Goal: Task Accomplishment & Management: Complete application form

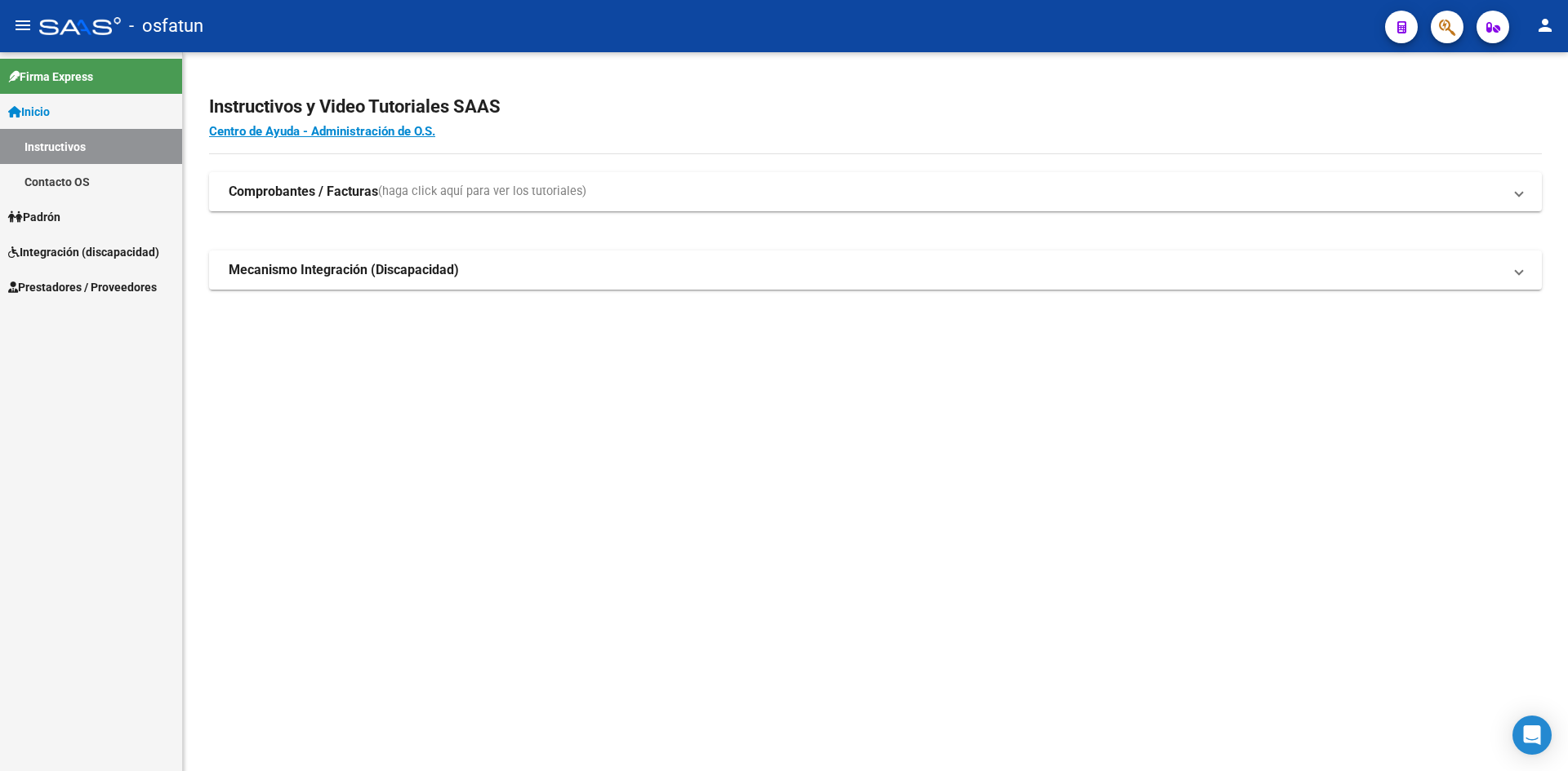
click at [43, 279] on span "Prestadores / Proveedores" at bounding box center [82, 287] width 149 height 18
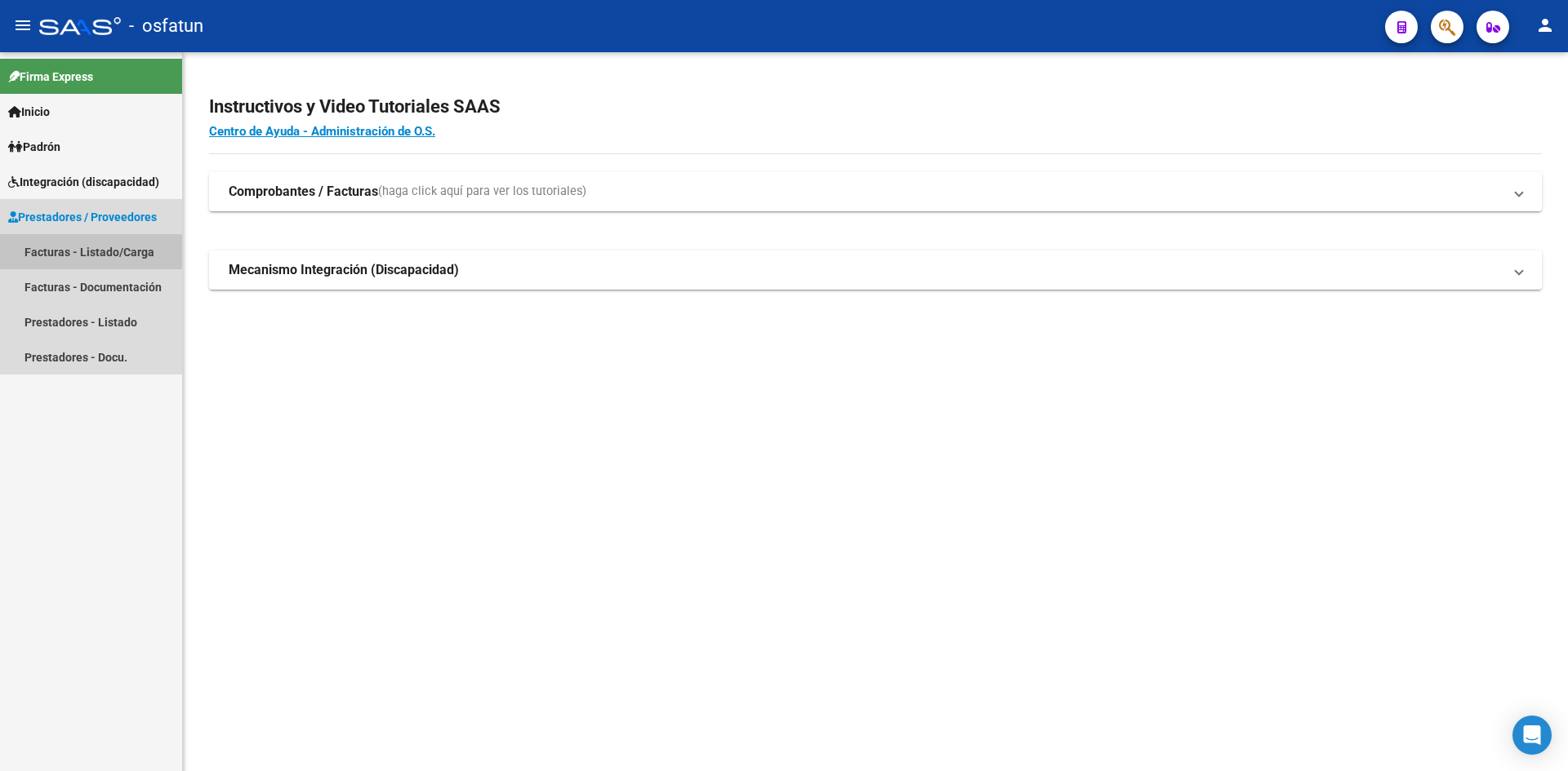
click at [86, 253] on link "Facturas - Listado/Carga" at bounding box center [91, 252] width 182 height 35
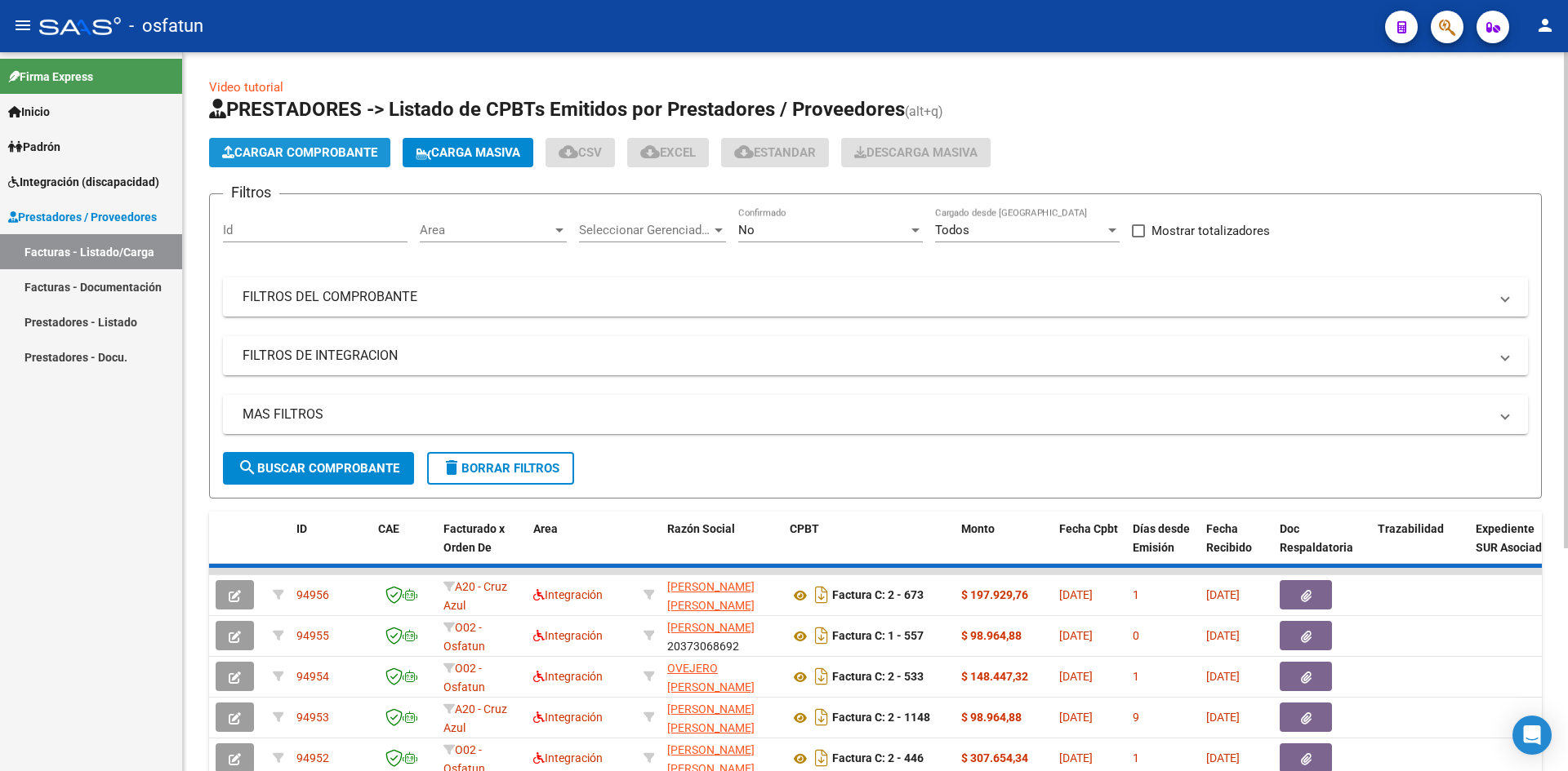
click at [290, 154] on span "Cargar Comprobante" at bounding box center [299, 152] width 155 height 15
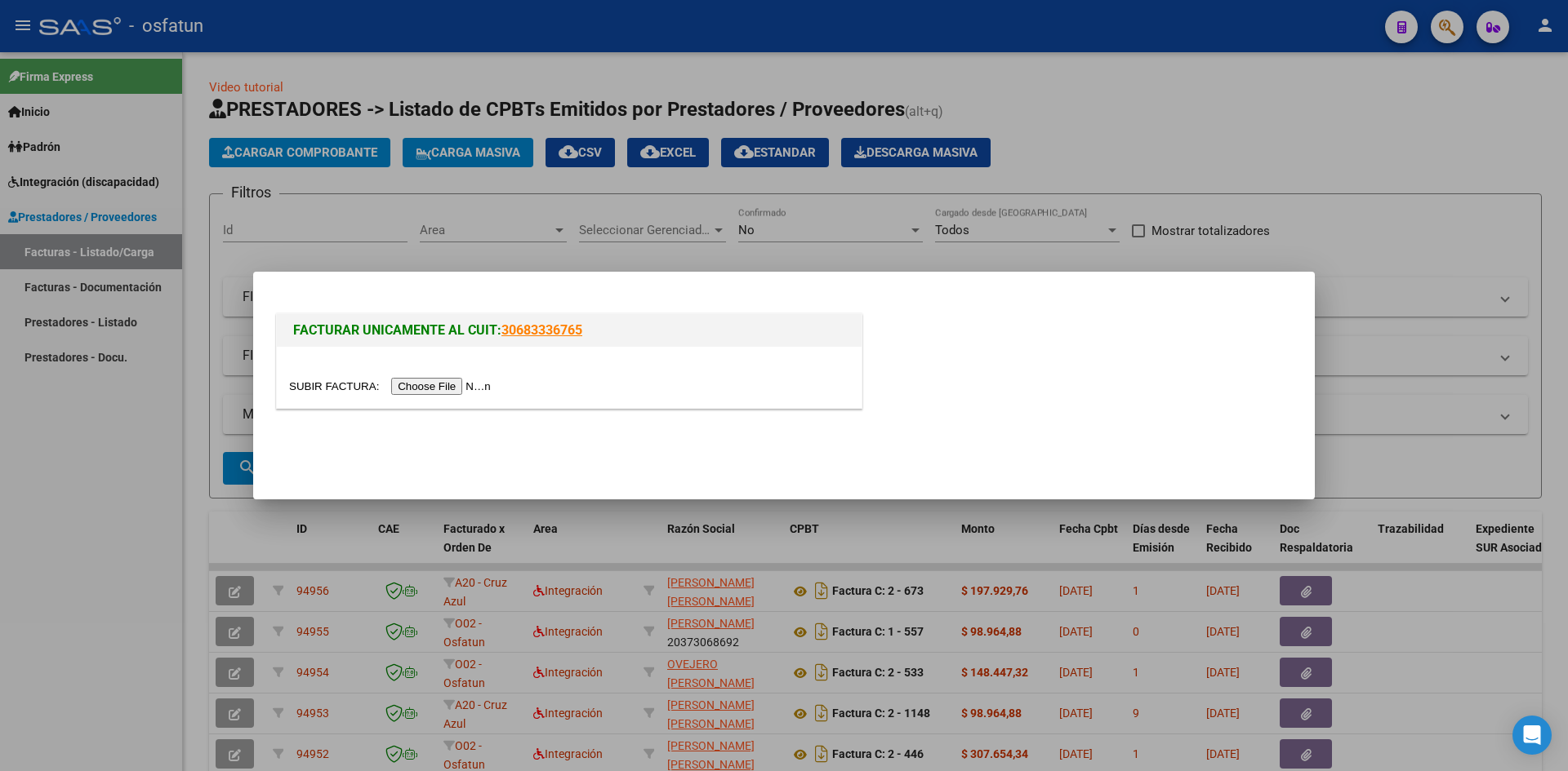
click at [448, 390] on input "file" at bounding box center [393, 386] width 207 height 17
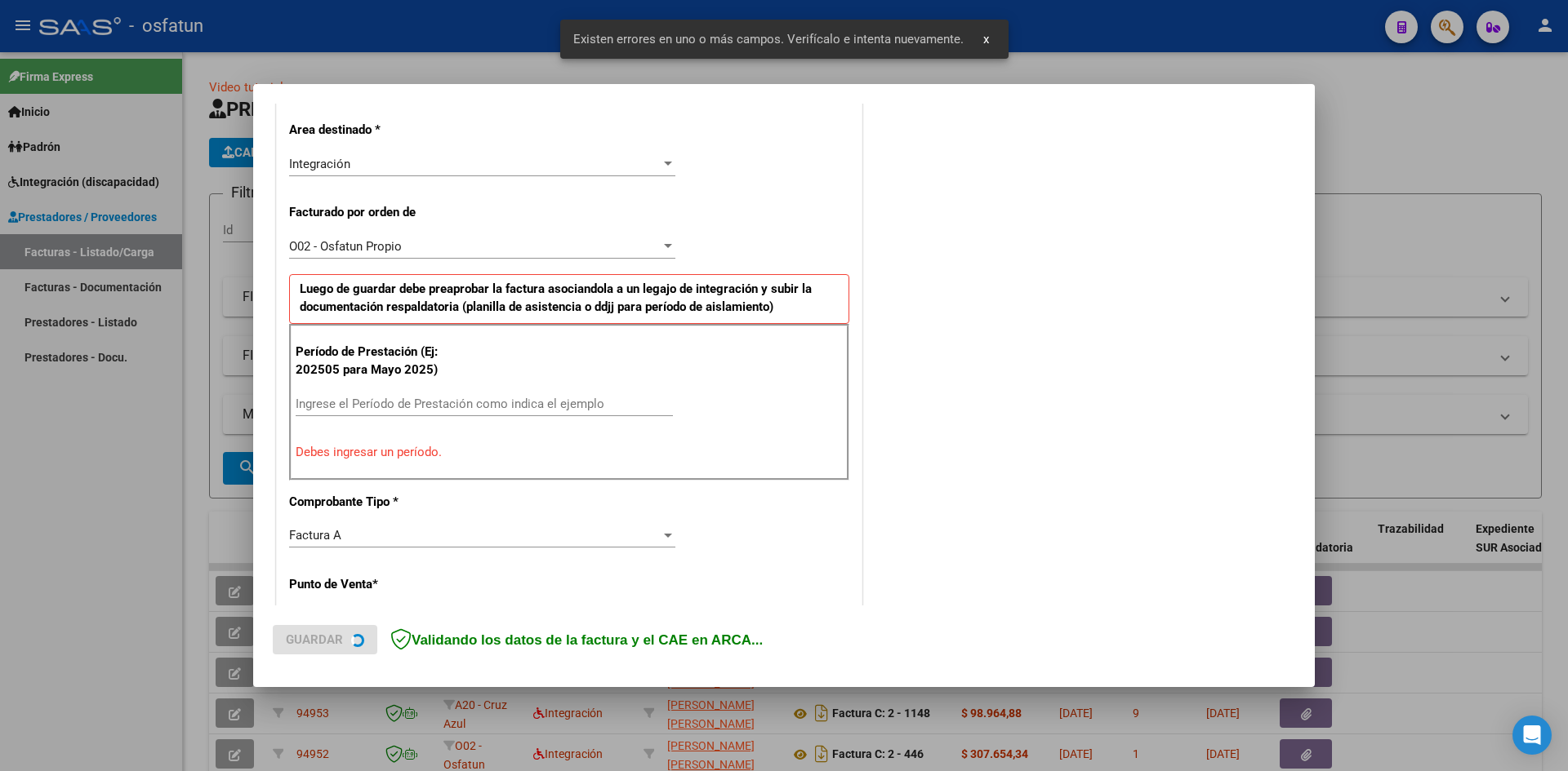
scroll to position [401, 0]
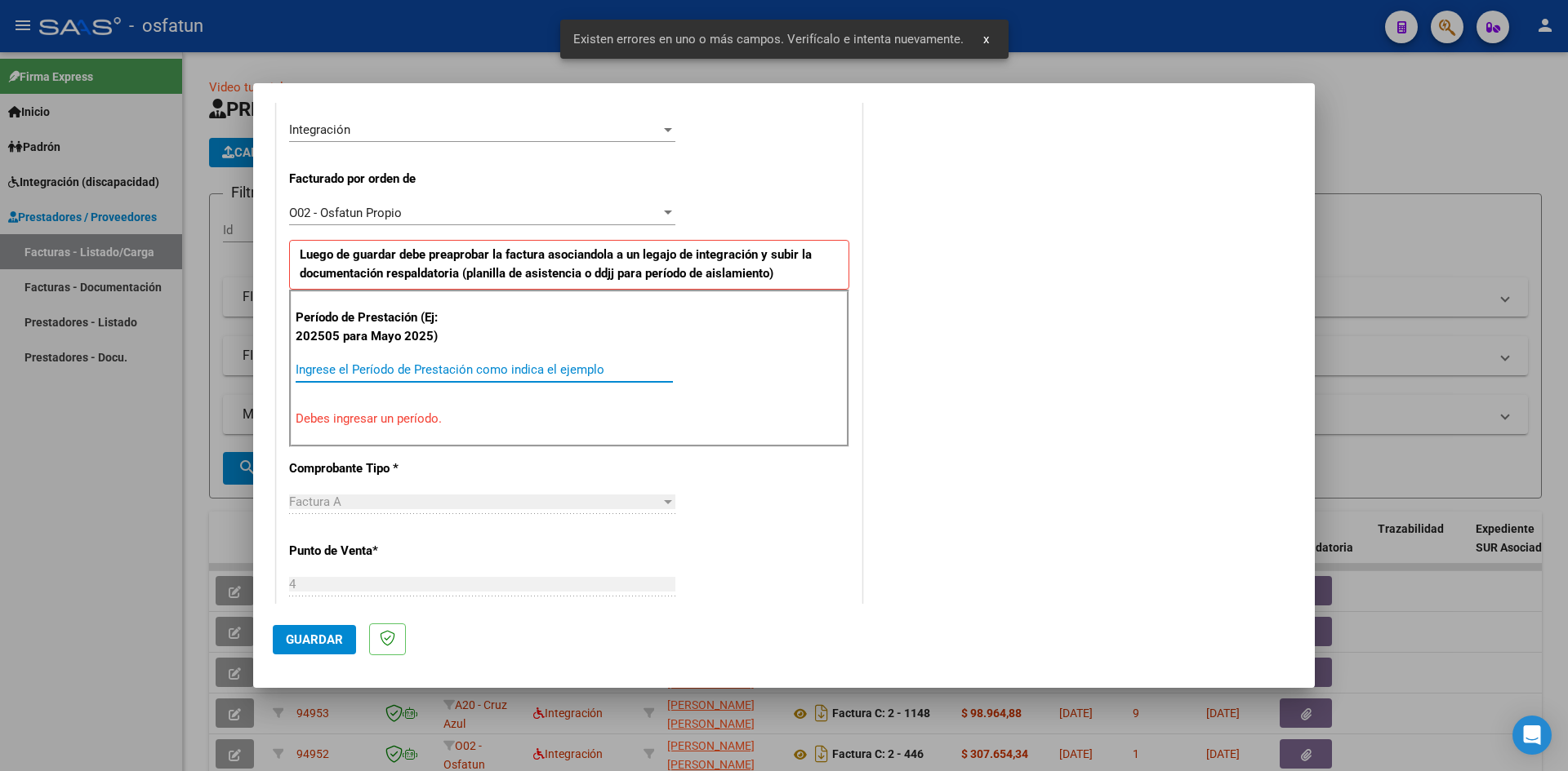
click at [363, 372] on input "Ingrese el Período de Prestación como indica el ejemplo" at bounding box center [484, 370] width 378 height 15
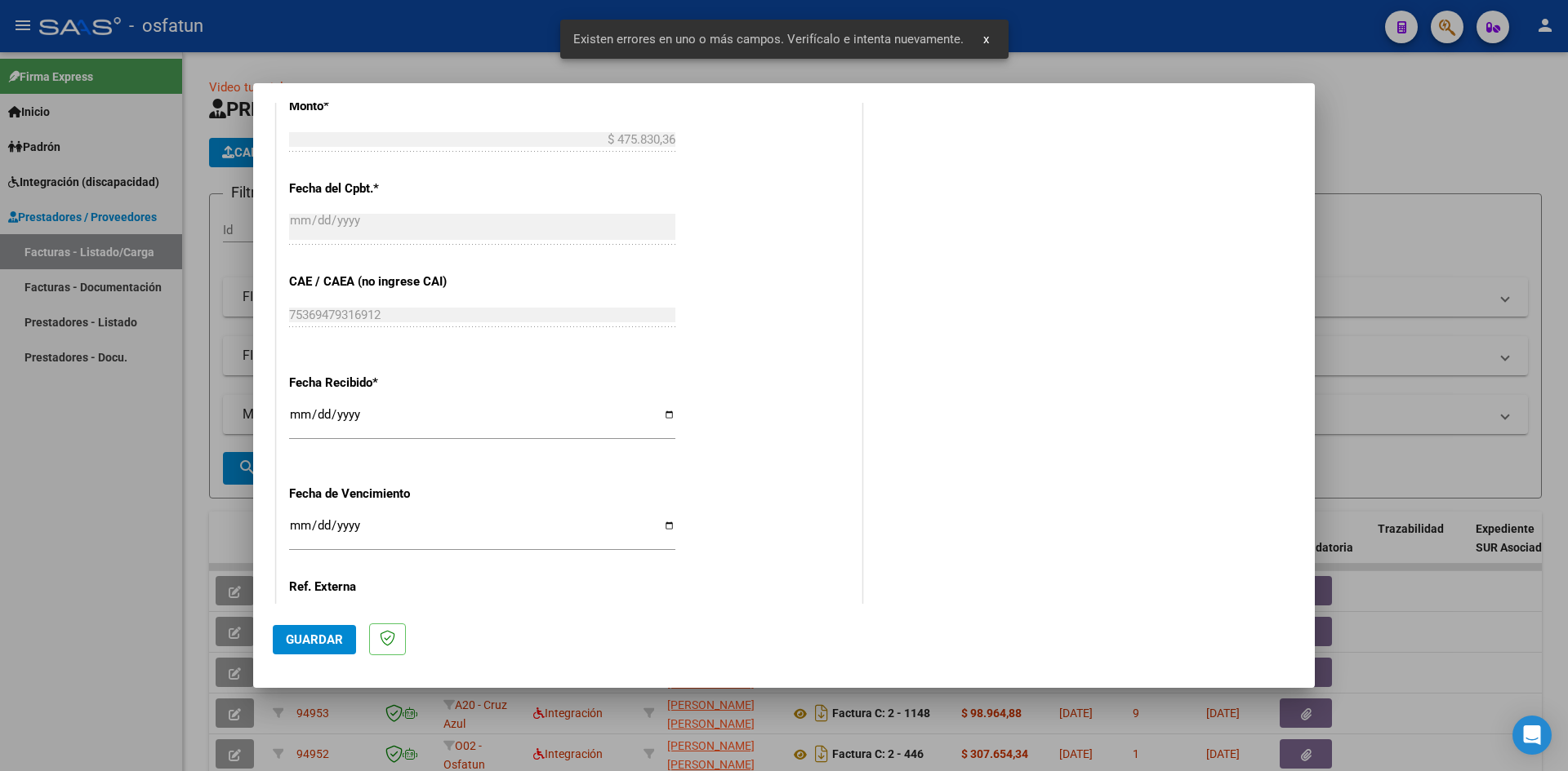
scroll to position [973, 0]
type input "202508"
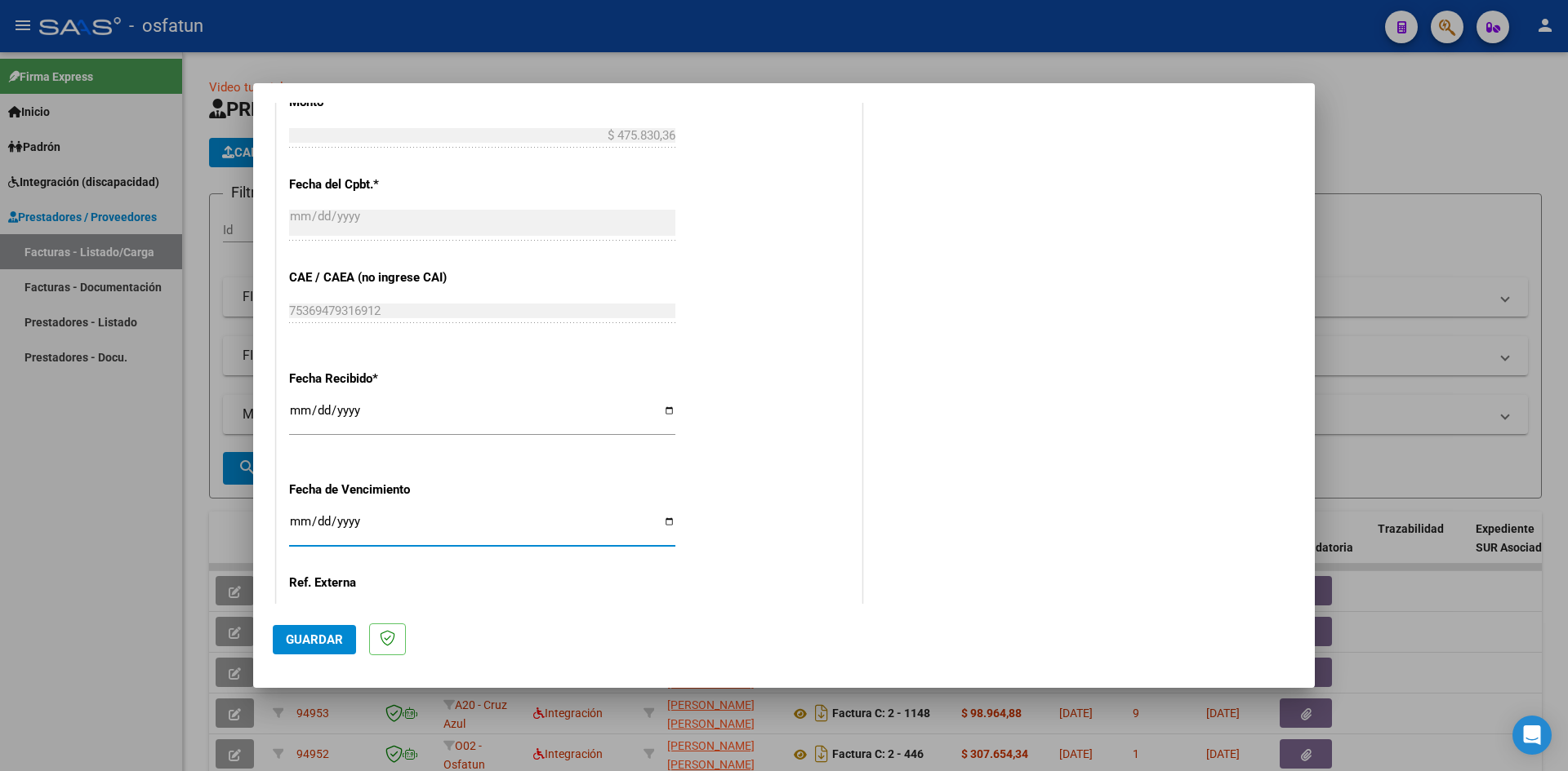
click at [304, 518] on input "Ingresar la fecha" at bounding box center [482, 529] width 386 height 27
type input "[DATE]"
click at [313, 644] on span "Guardar" at bounding box center [314, 640] width 57 height 15
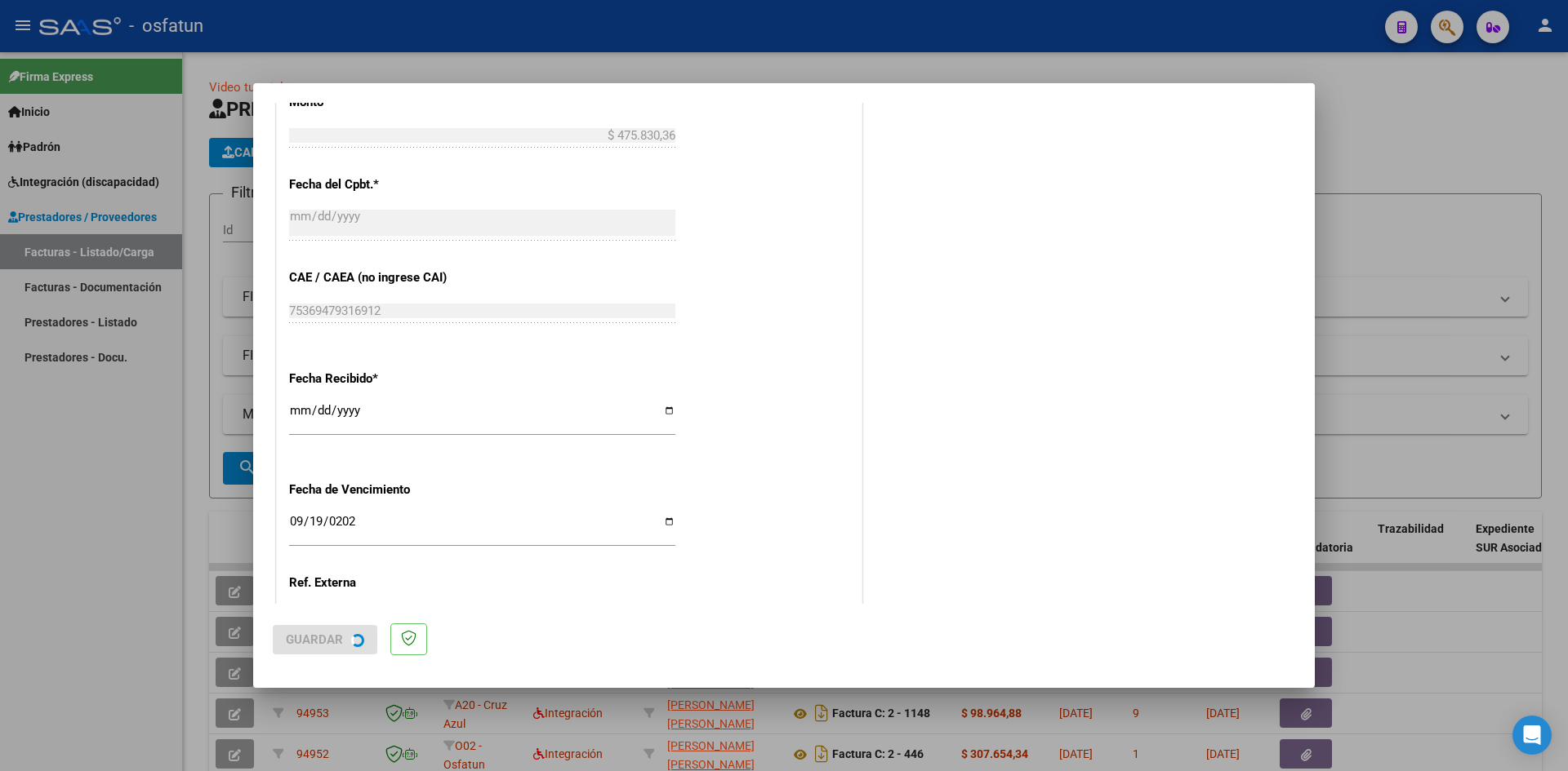
scroll to position [0, 0]
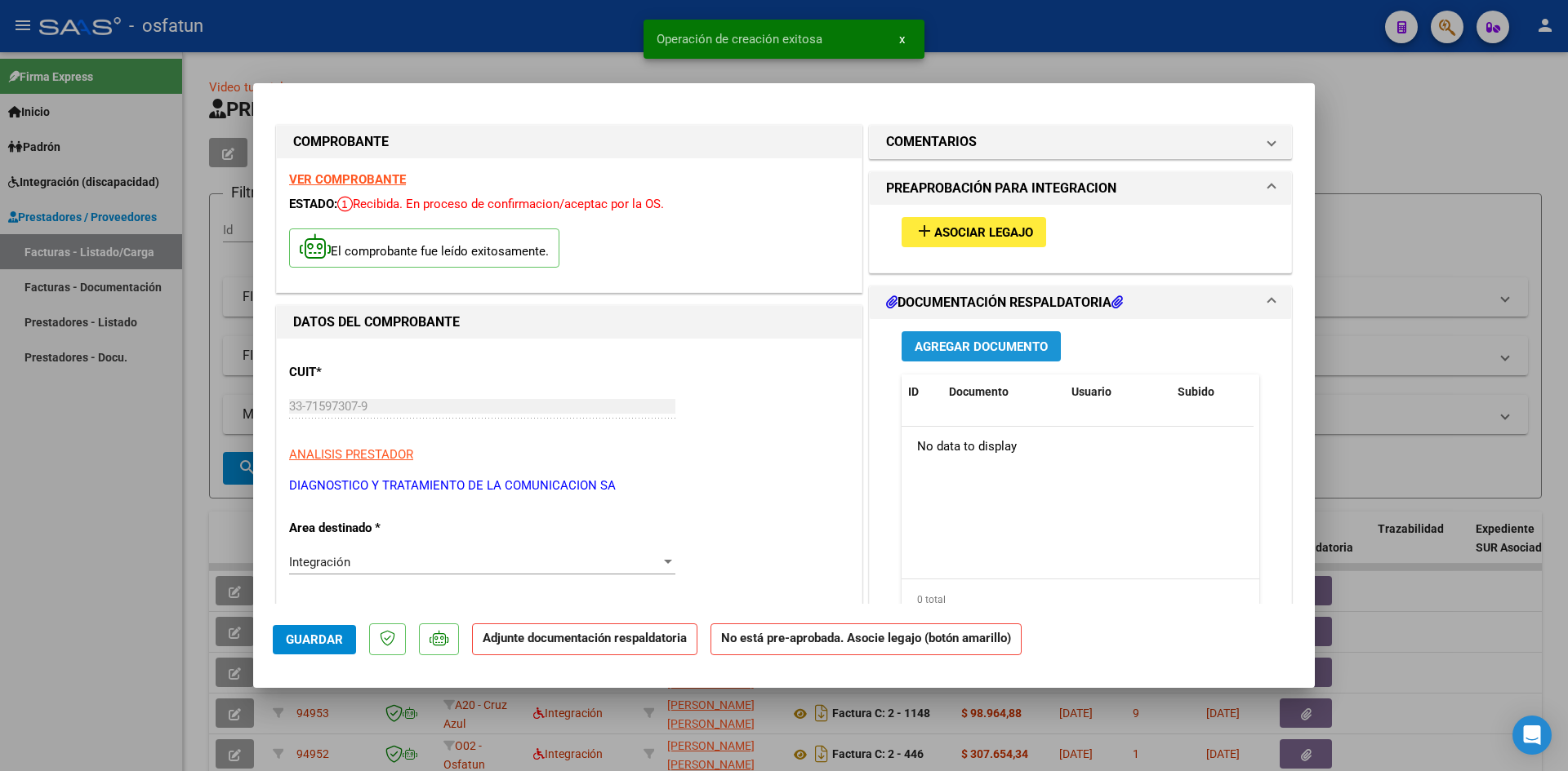
click at [986, 349] on span "Agregar Documento" at bounding box center [981, 347] width 133 height 15
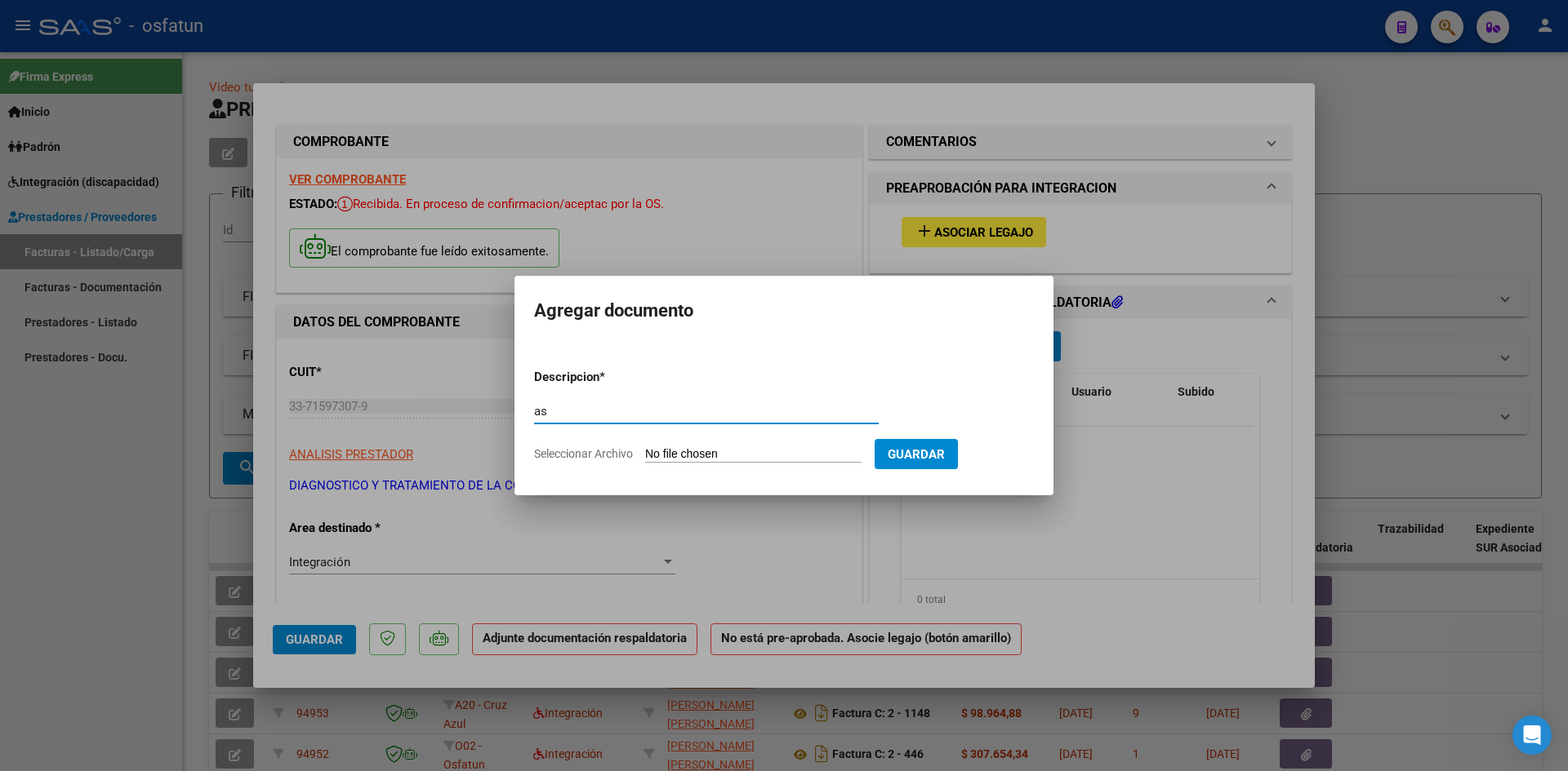
type input "a"
type input "ASISTENCIA Módulo De Apoyo A La Integración Escolar"
click at [705, 454] on input "Seleccionar Archivo" at bounding box center [753, 455] width 217 height 16
type input "C:\fakepath\[PERSON_NAME] ASISTENCIA.pdf"
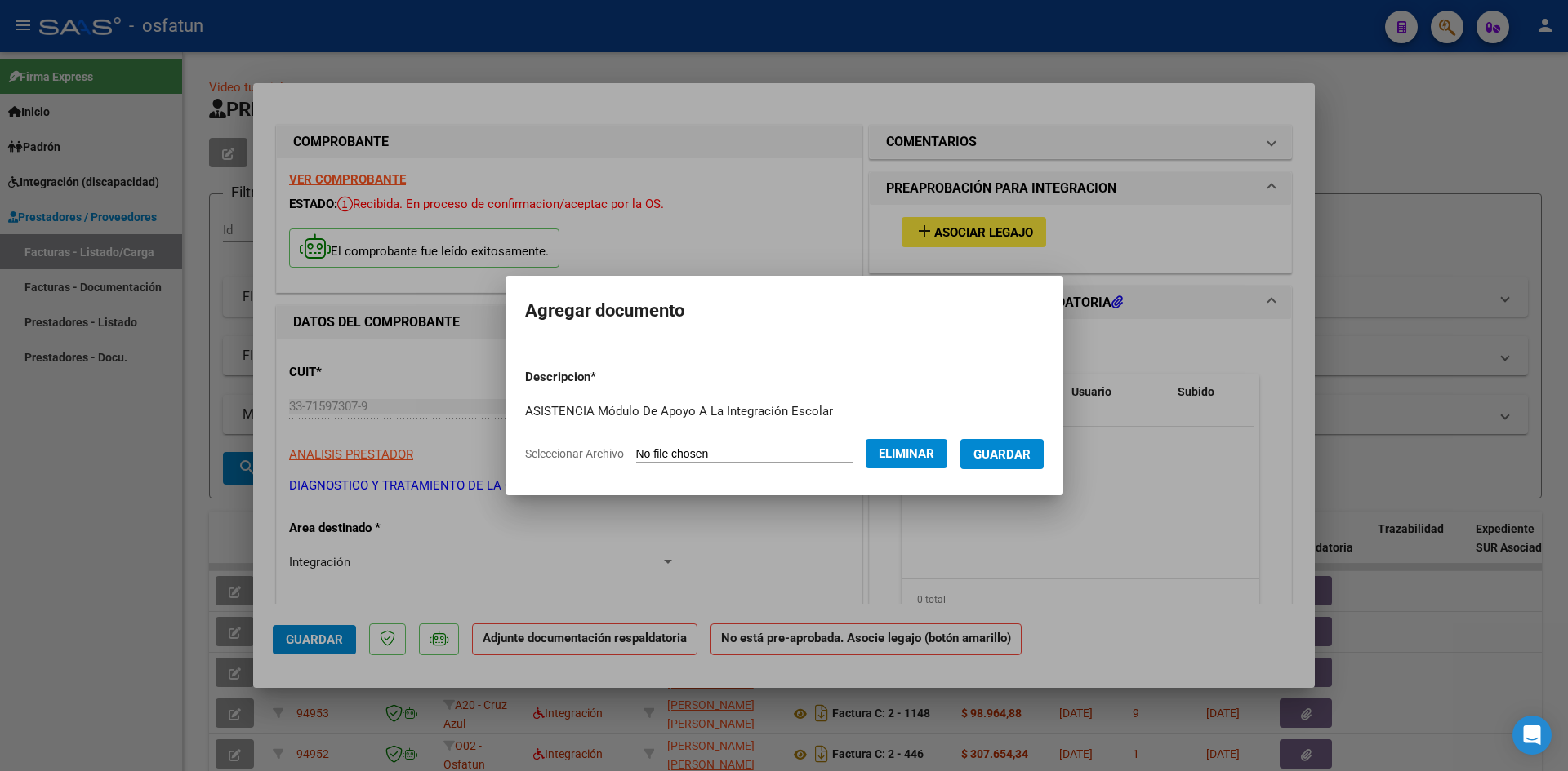
click at [1016, 458] on span "Guardar" at bounding box center [1002, 454] width 57 height 15
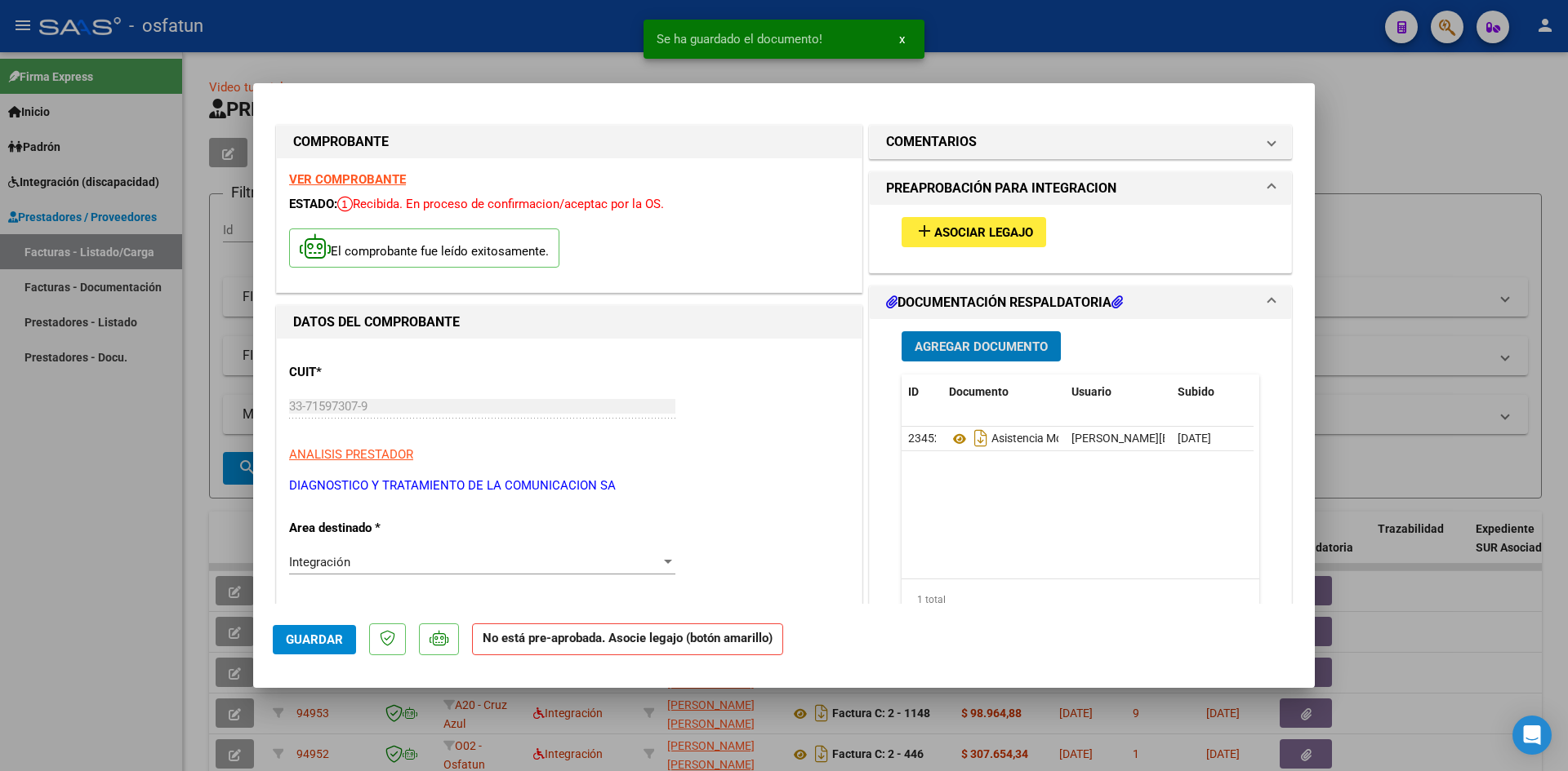
click at [967, 341] on span "Agregar Documento" at bounding box center [981, 347] width 133 height 15
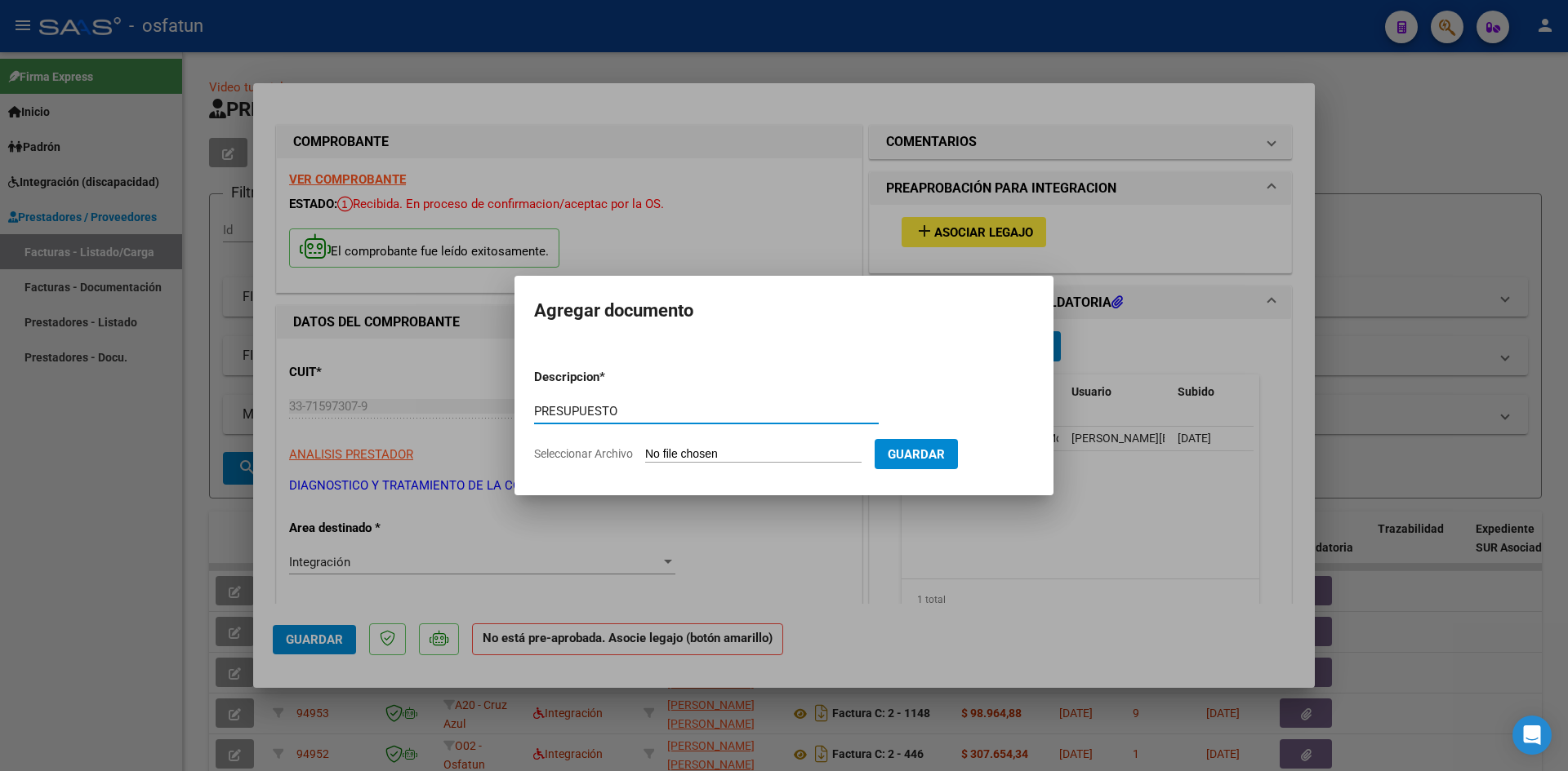
paste input "Módulo De Apoyo A La Integración Escolar"
type input "PRESUPUESTO Módulo De Apoyo A La Integración Escolar"
click at [704, 452] on input "Seleccionar Archivo" at bounding box center [753, 455] width 217 height 16
type input "C:\fakepath\[PERSON_NAME] PRESUP.pdf"
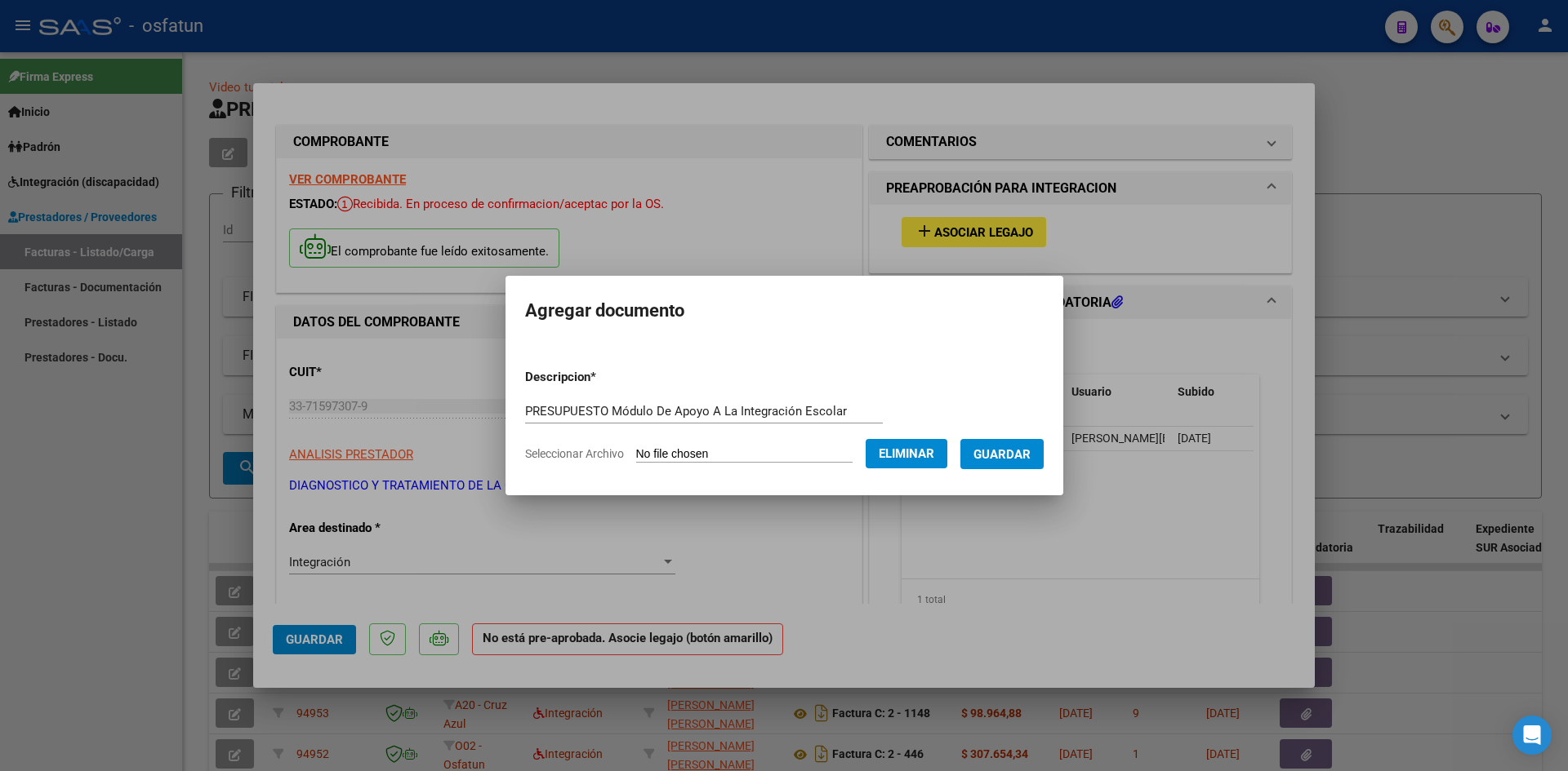
click at [1025, 453] on span "Guardar" at bounding box center [1002, 454] width 57 height 15
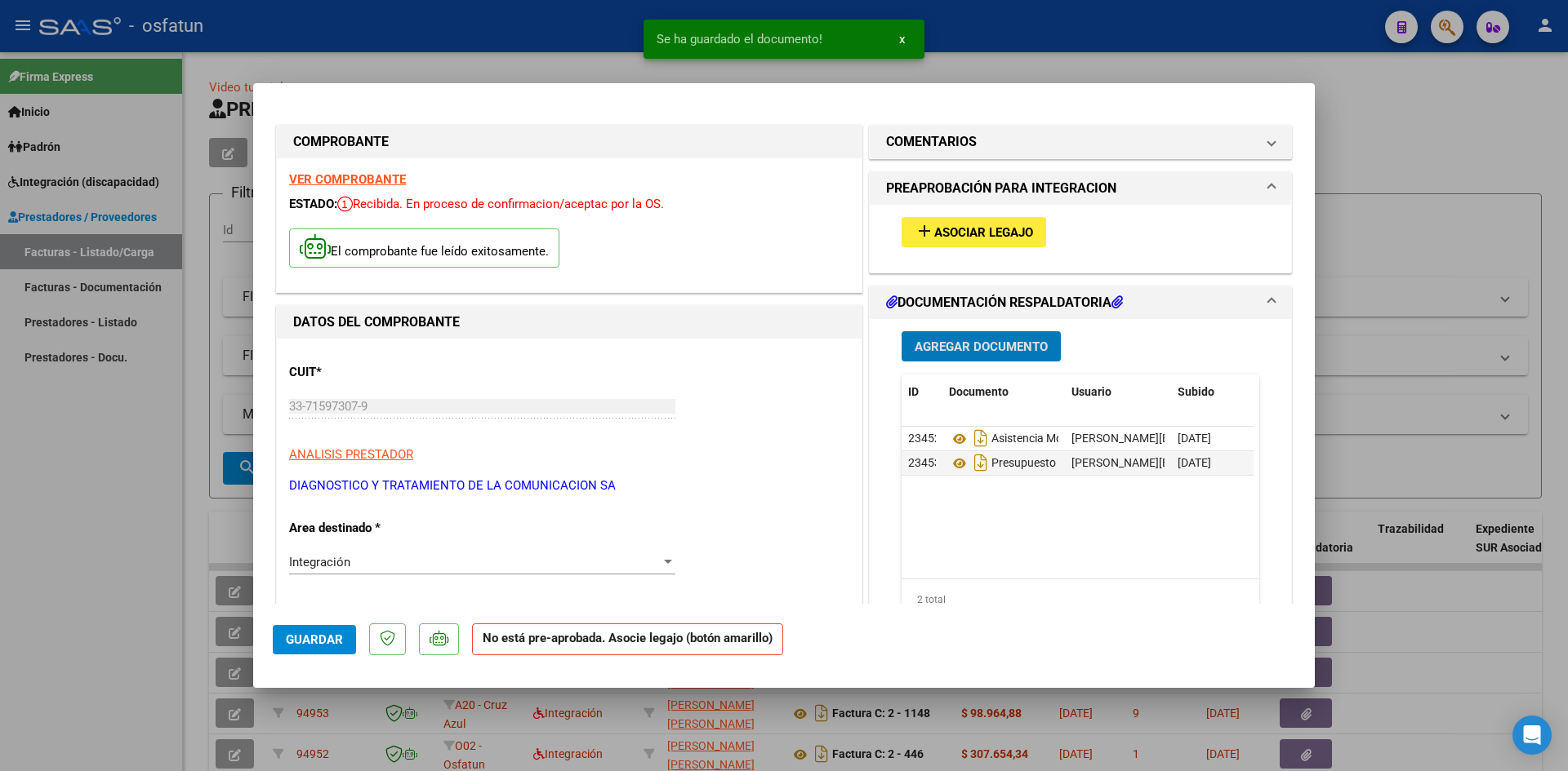
click at [963, 230] on span "Asociar Legajo" at bounding box center [983, 233] width 99 height 15
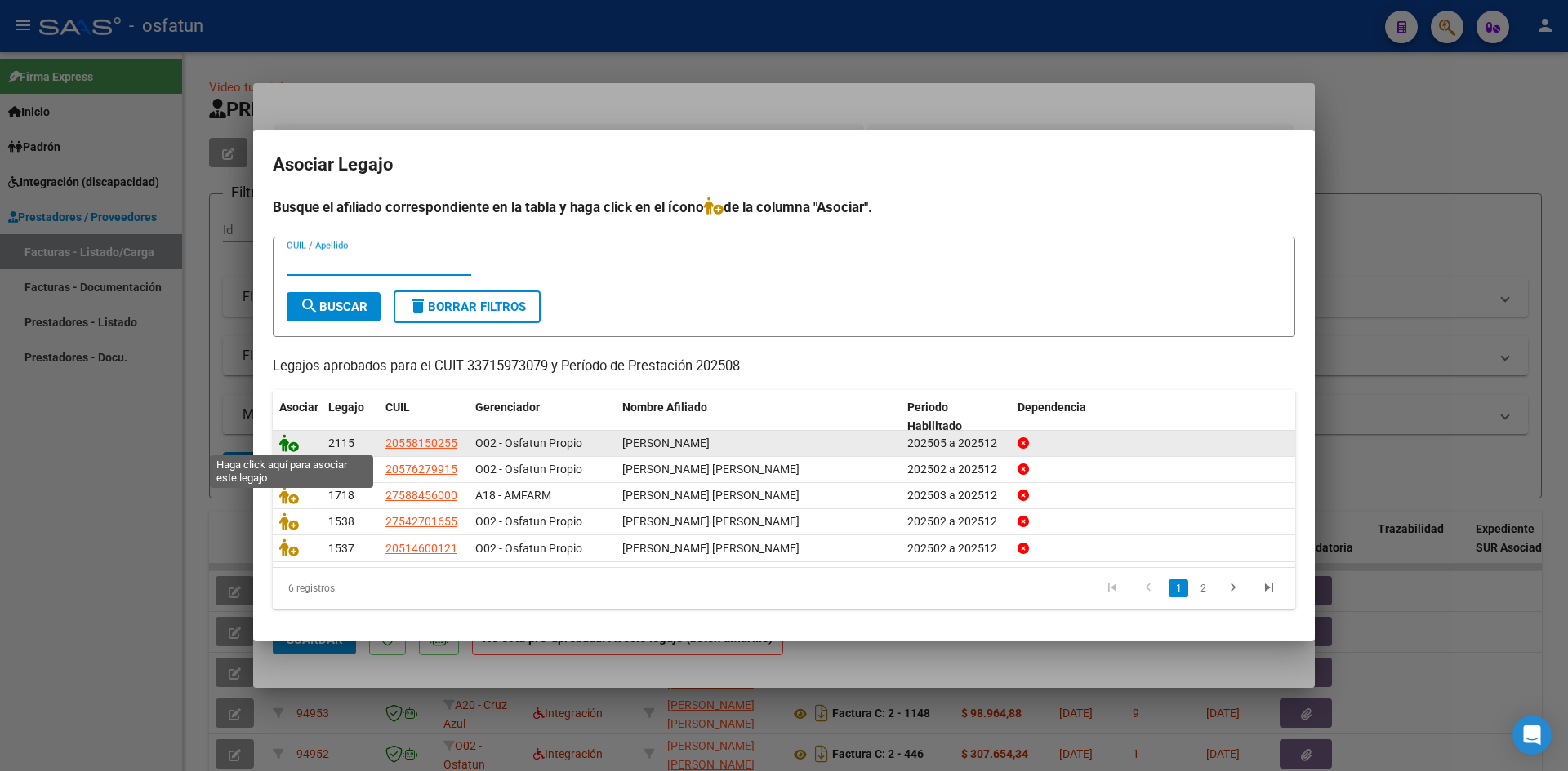
click at [292, 445] on icon at bounding box center [289, 443] width 19 height 18
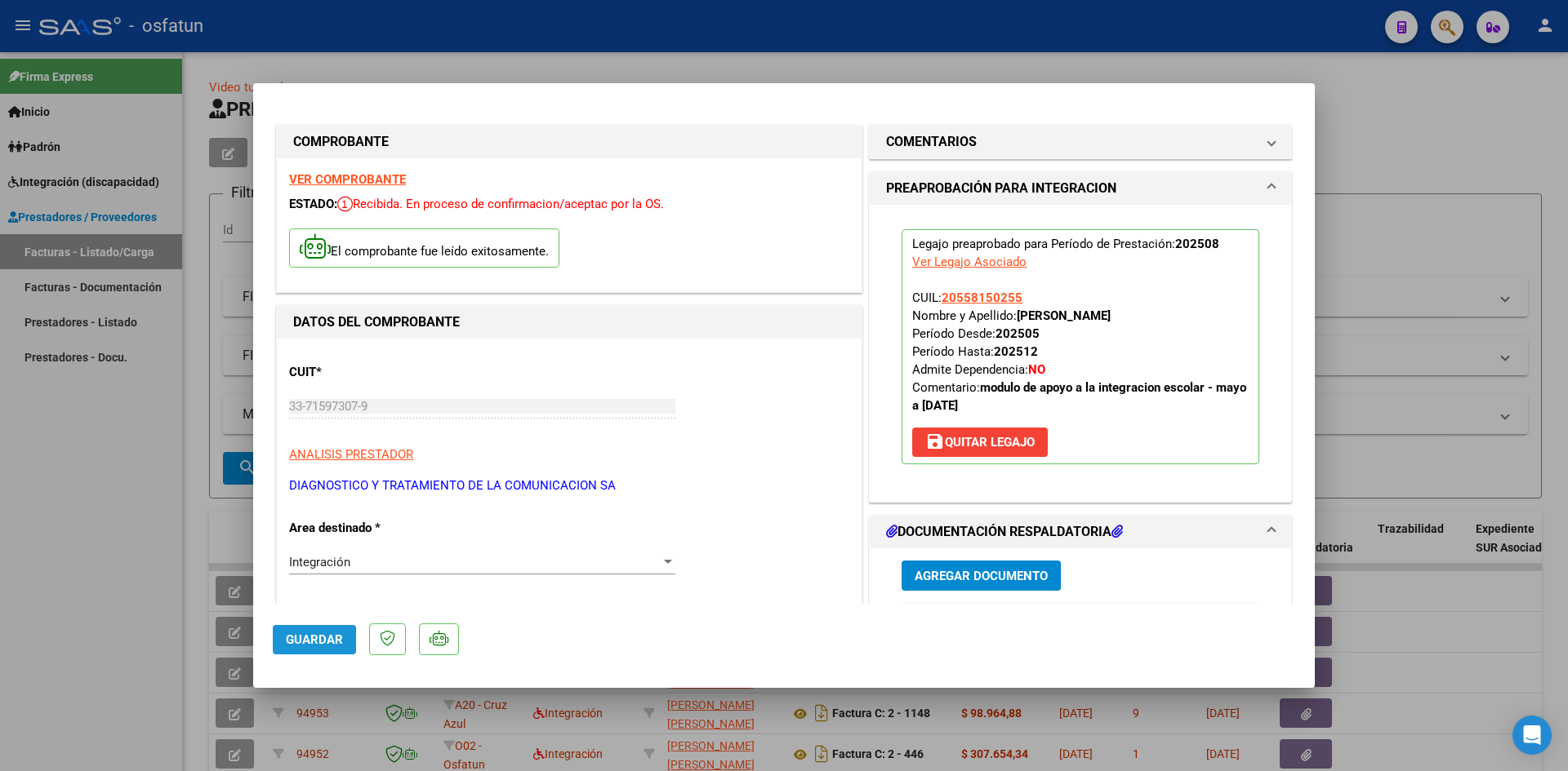
click at [308, 641] on span "Guardar" at bounding box center [314, 640] width 57 height 15
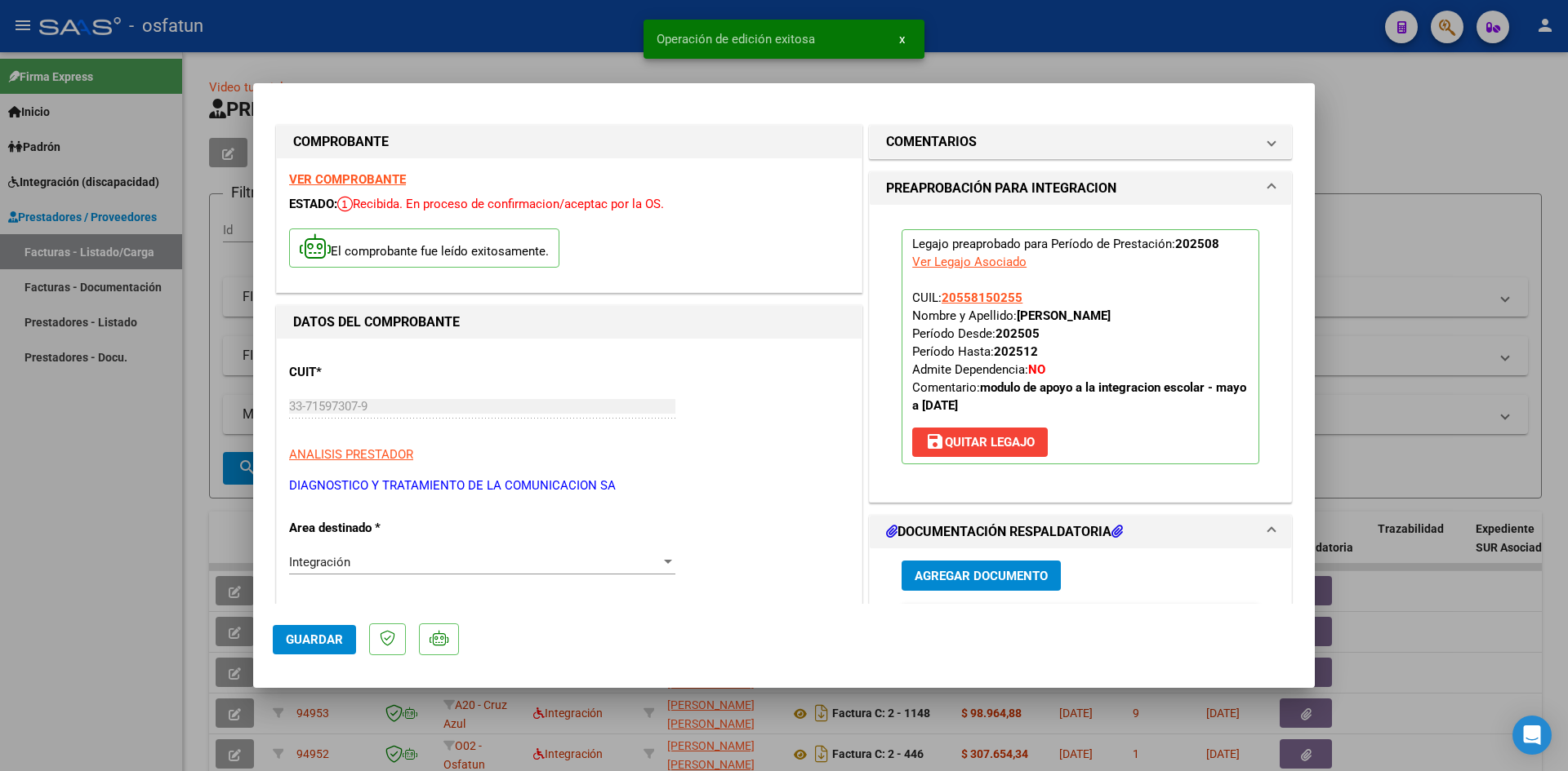
click at [1212, 64] on div at bounding box center [784, 386] width 1568 height 771
type input "$ 0,00"
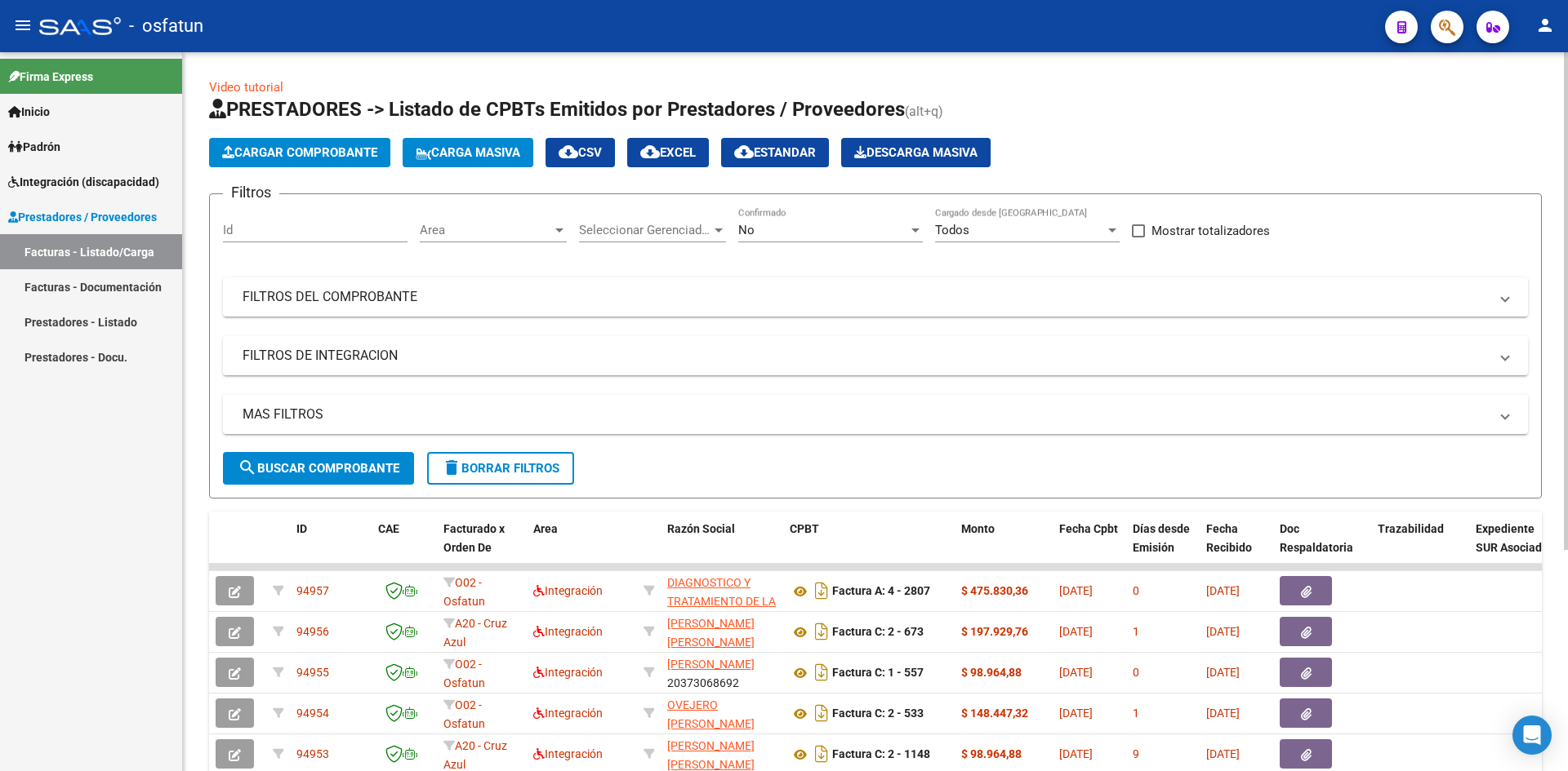
click at [262, 143] on button "Cargar Comprobante" at bounding box center [299, 152] width 181 height 29
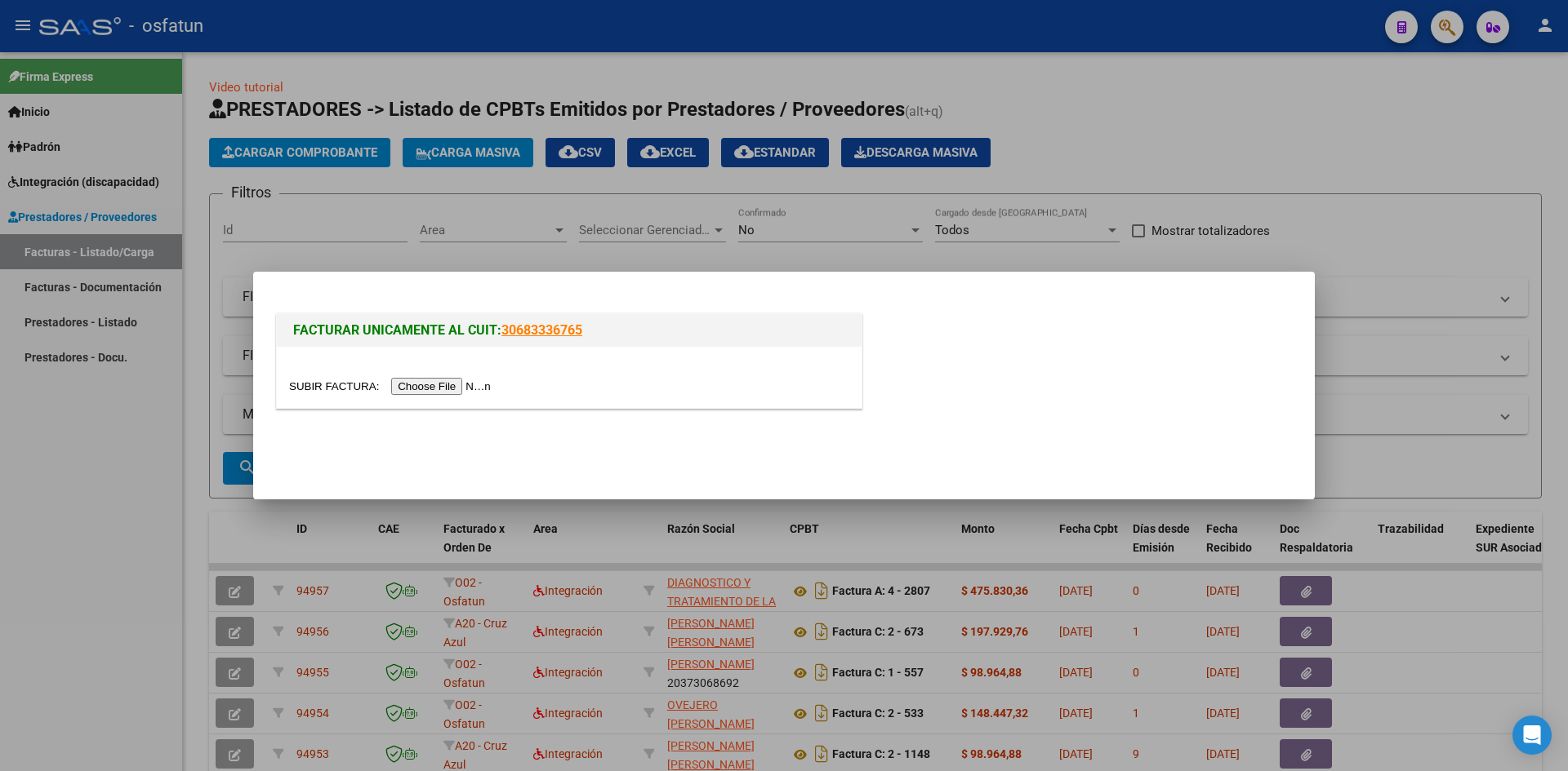
click at [407, 382] on input "file" at bounding box center [393, 386] width 207 height 17
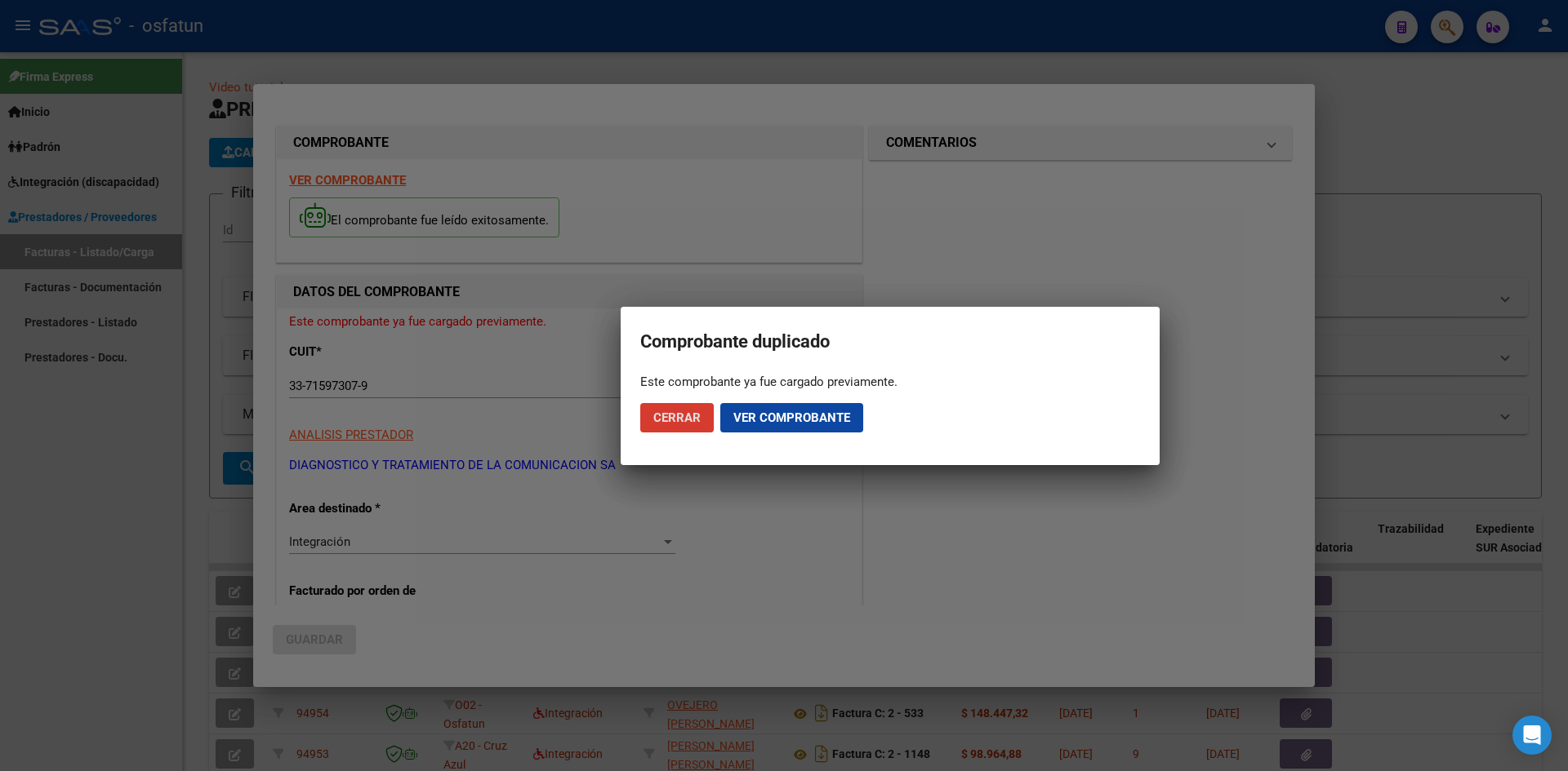
click at [663, 423] on span "Cerrar" at bounding box center [677, 417] width 48 height 15
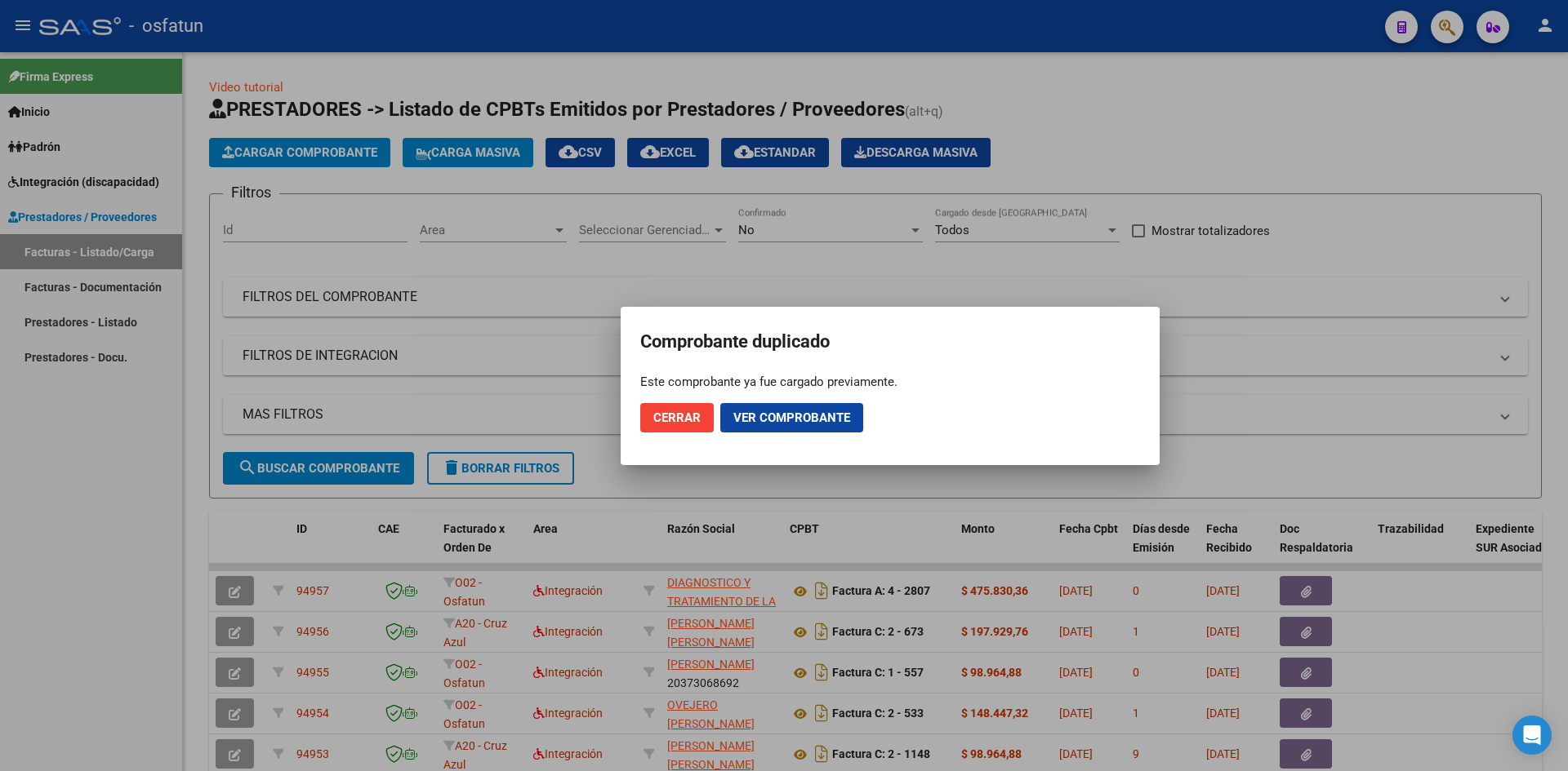
click at [646, 418] on button "Cerrar" at bounding box center [677, 417] width 73 height 29
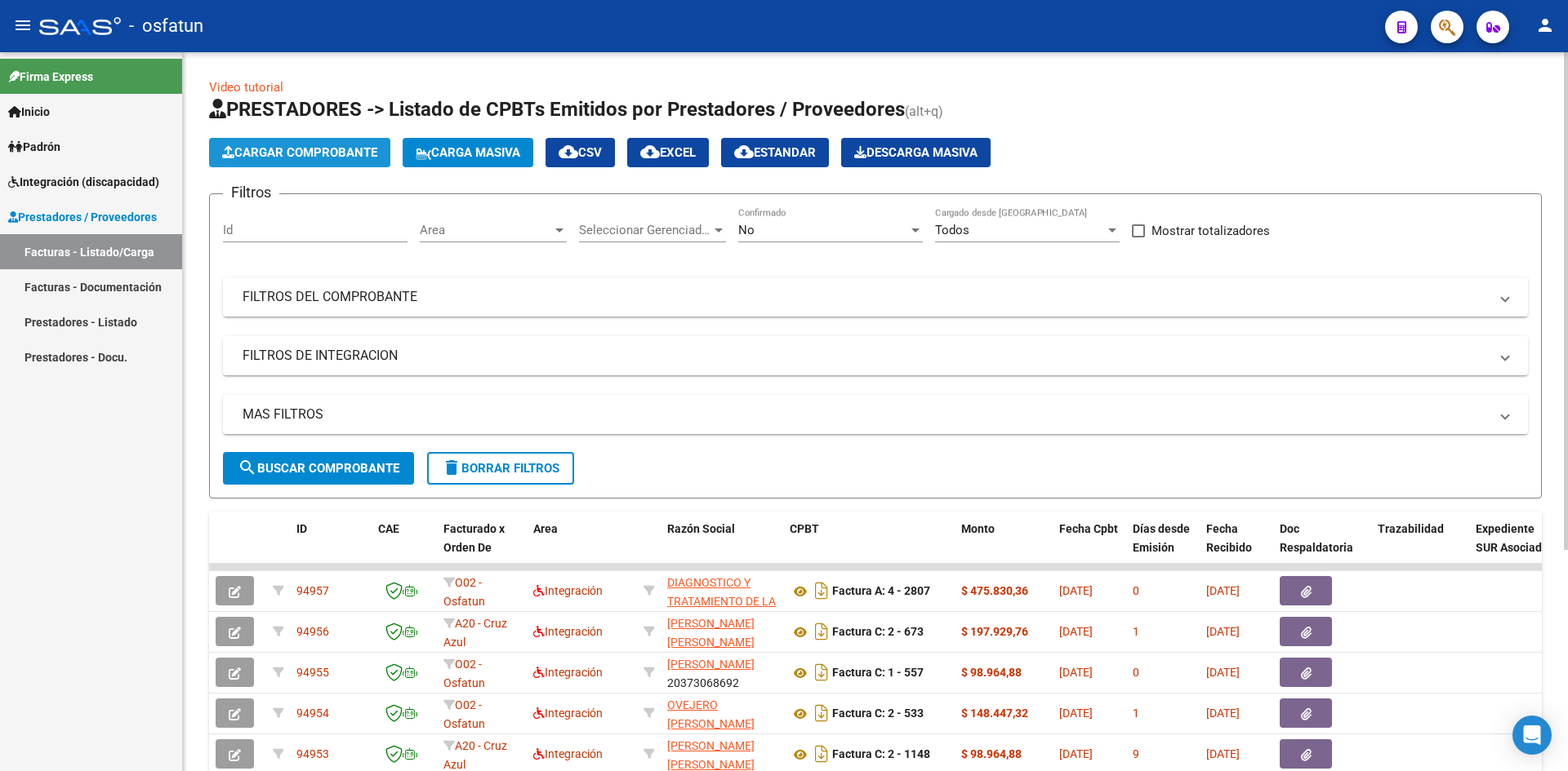
click at [314, 143] on button "Cargar Comprobante" at bounding box center [299, 152] width 181 height 29
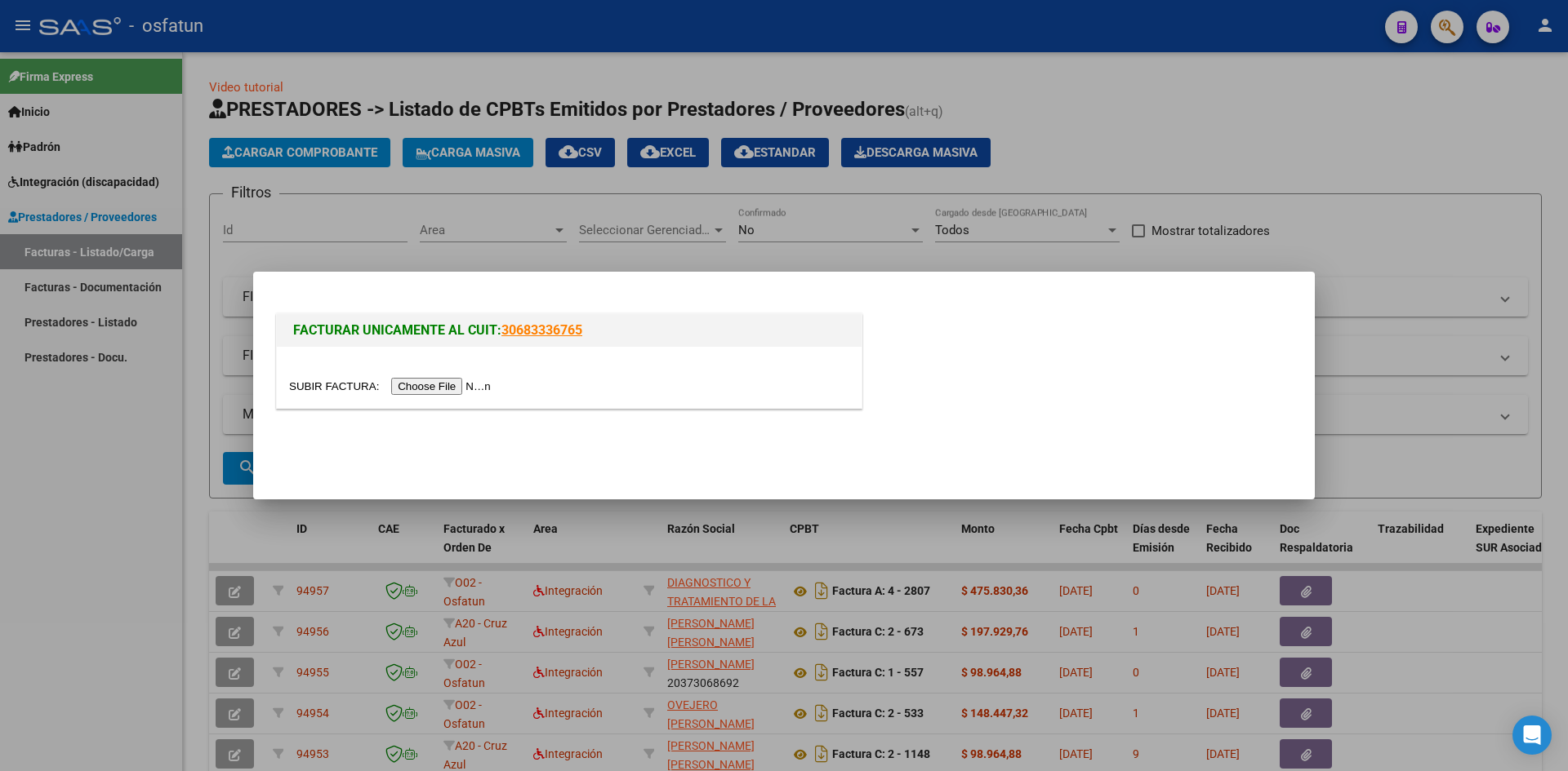
click at [416, 386] on input "file" at bounding box center [393, 386] width 207 height 17
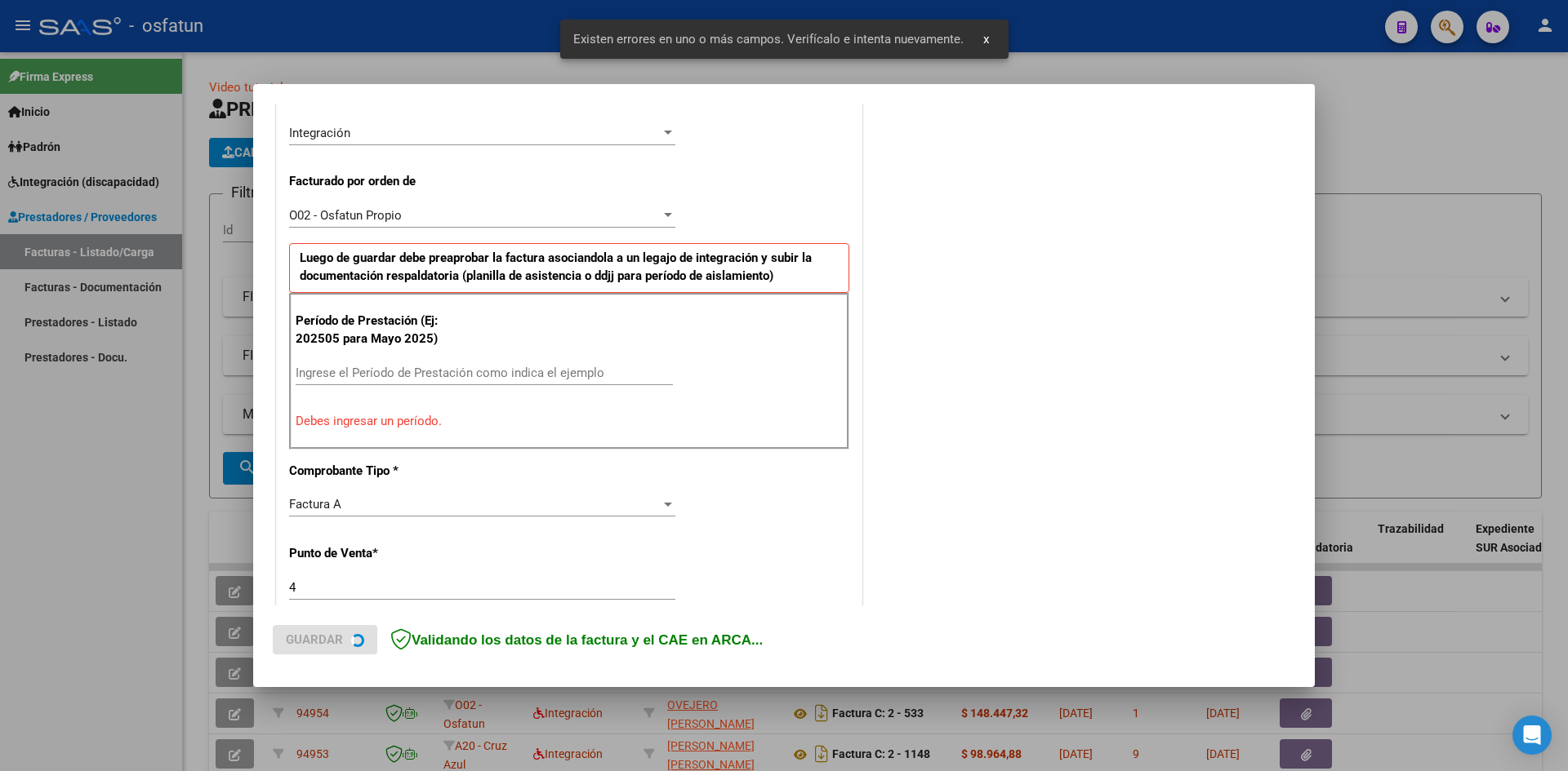
scroll to position [401, 0]
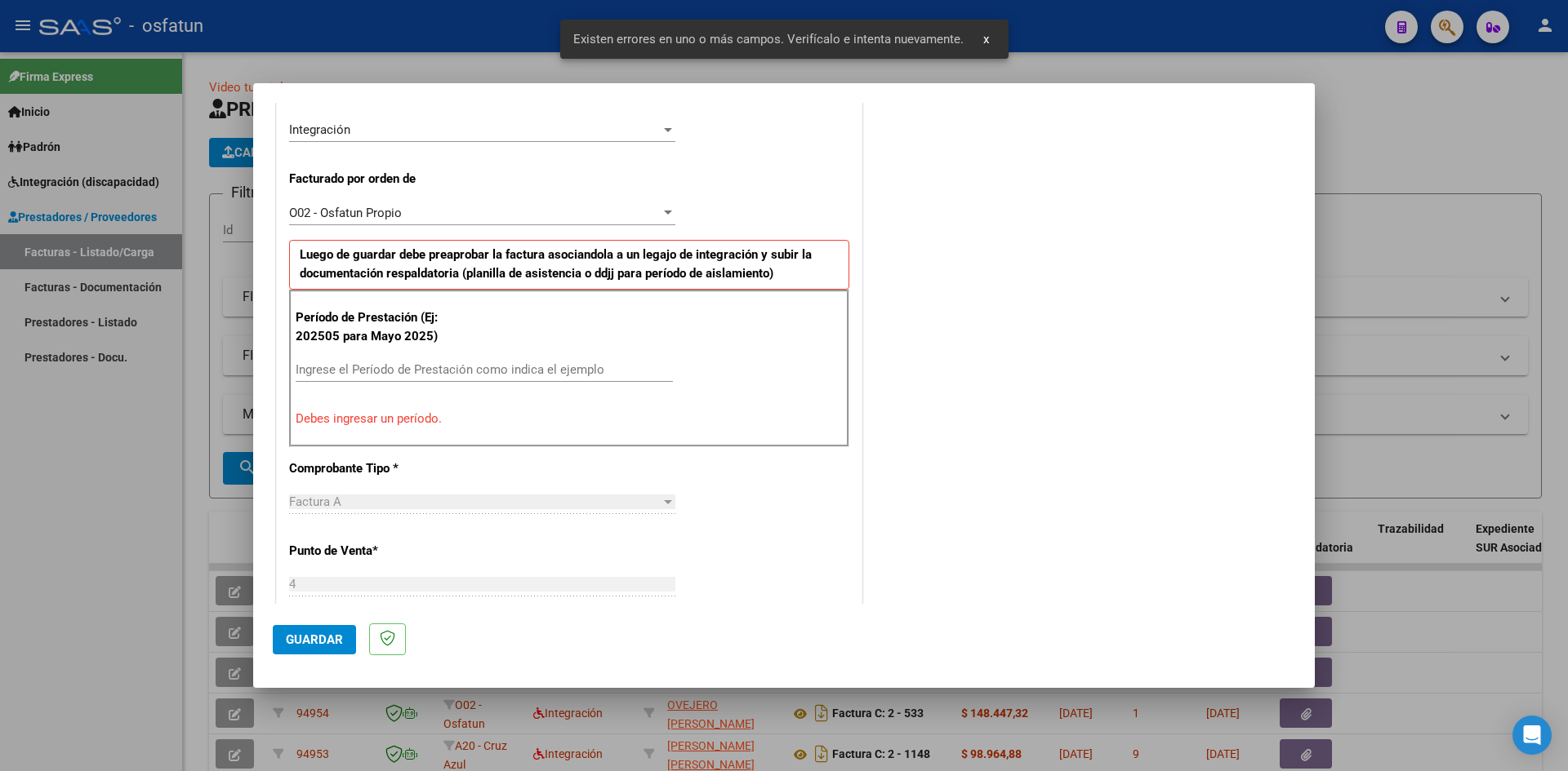
click at [361, 412] on p "Debes ingresar un período." at bounding box center [569, 418] width 547 height 19
click at [369, 371] on input "Ingrese el Período de Prestación como indica el ejemplo" at bounding box center [484, 370] width 378 height 15
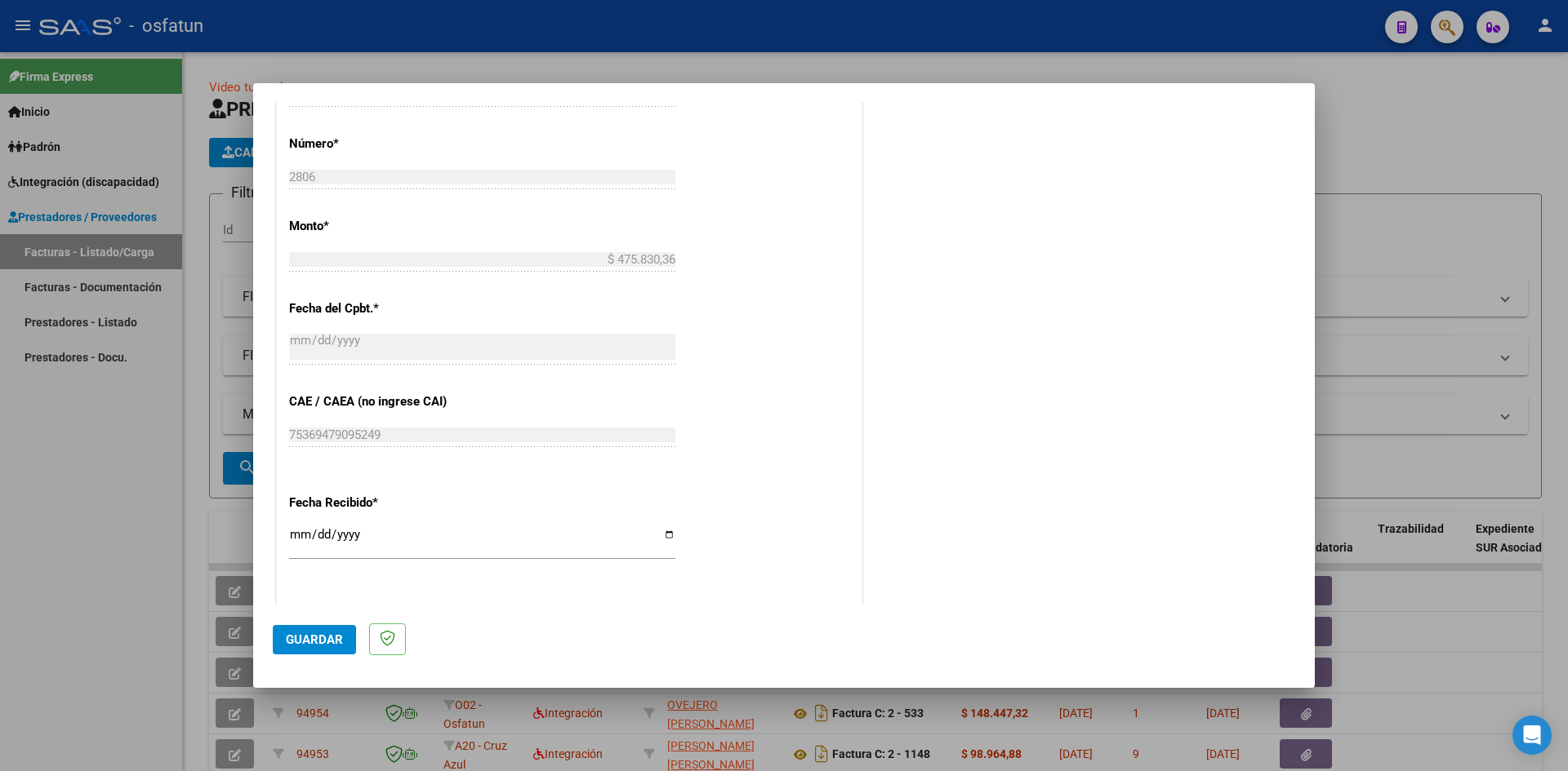
scroll to position [973, 0]
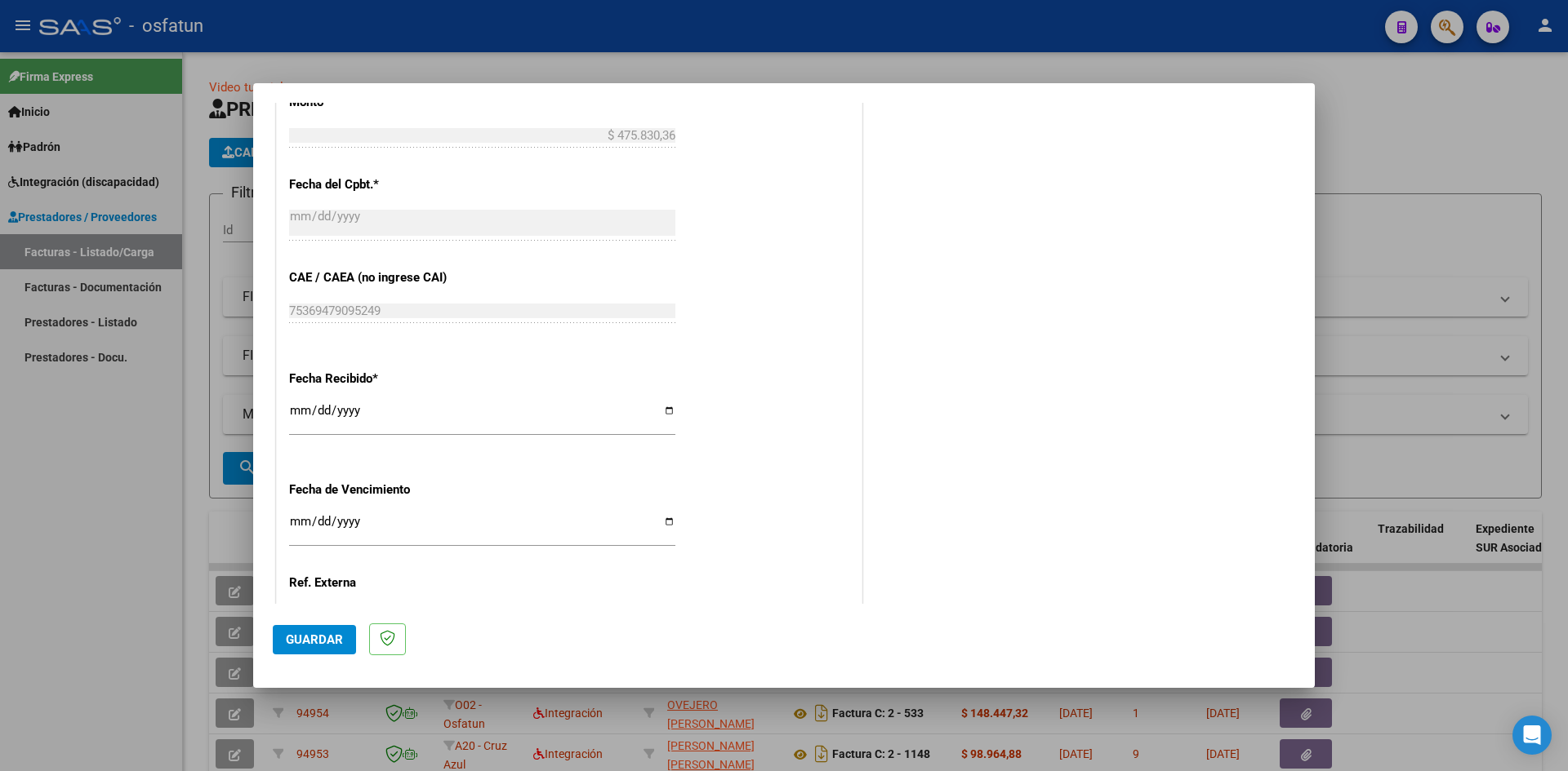
type input "202507"
click at [294, 517] on input "Ingresar la fecha" at bounding box center [482, 529] width 386 height 27
type input "[DATE]"
click at [325, 645] on span "Guardar" at bounding box center [314, 640] width 57 height 15
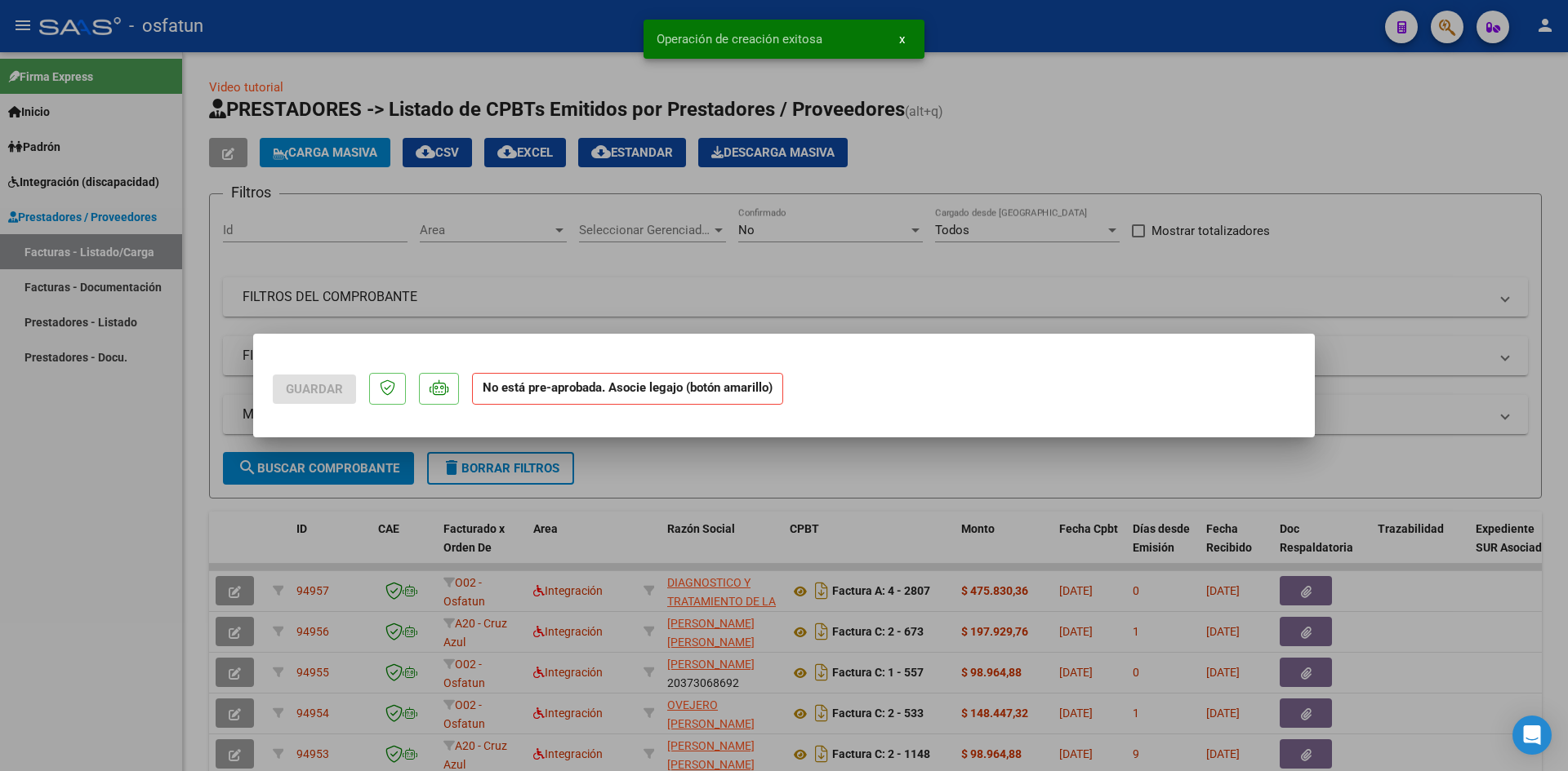
scroll to position [0, 0]
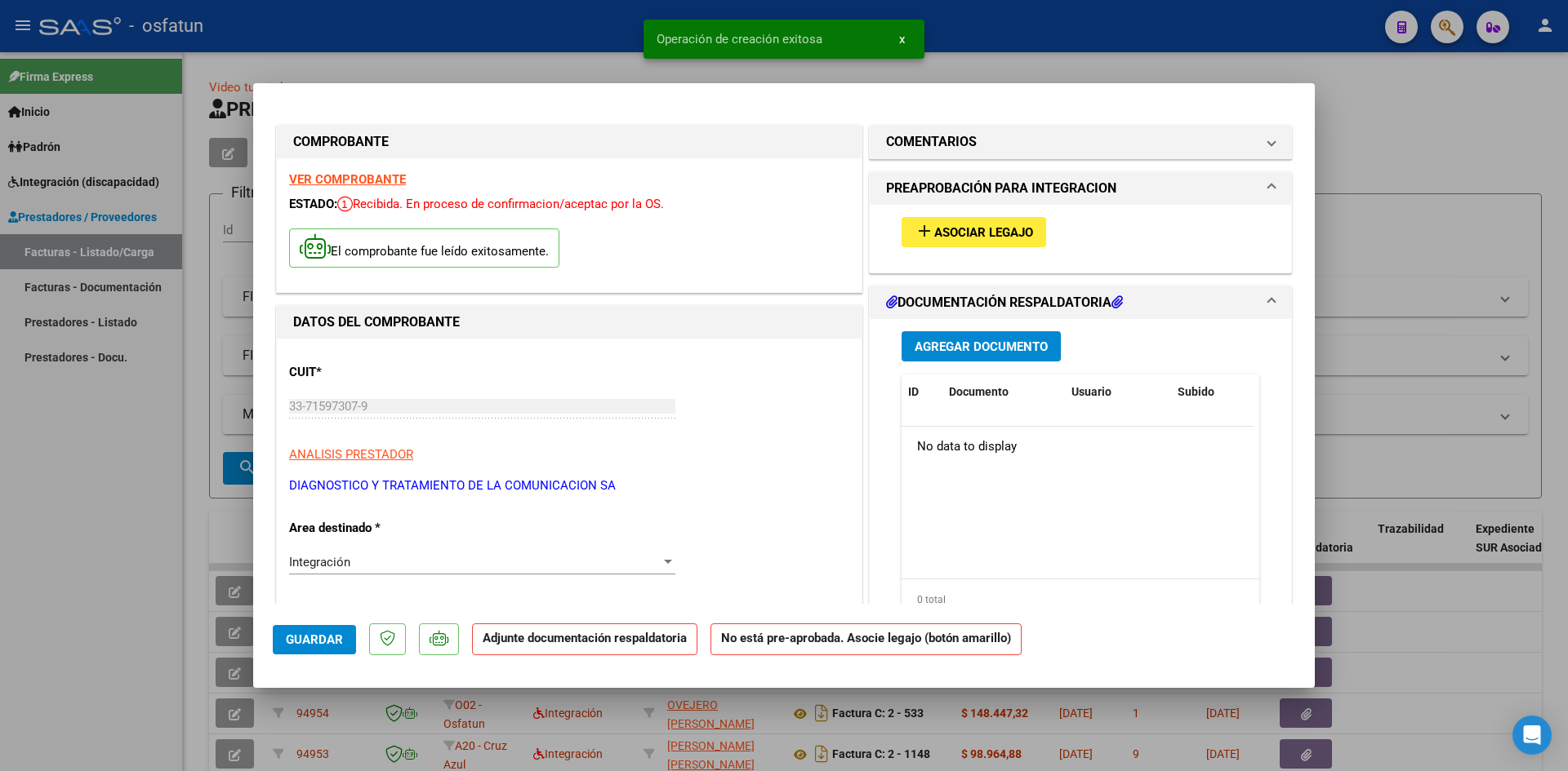
click at [974, 350] on span "Agregar Documento" at bounding box center [981, 347] width 133 height 15
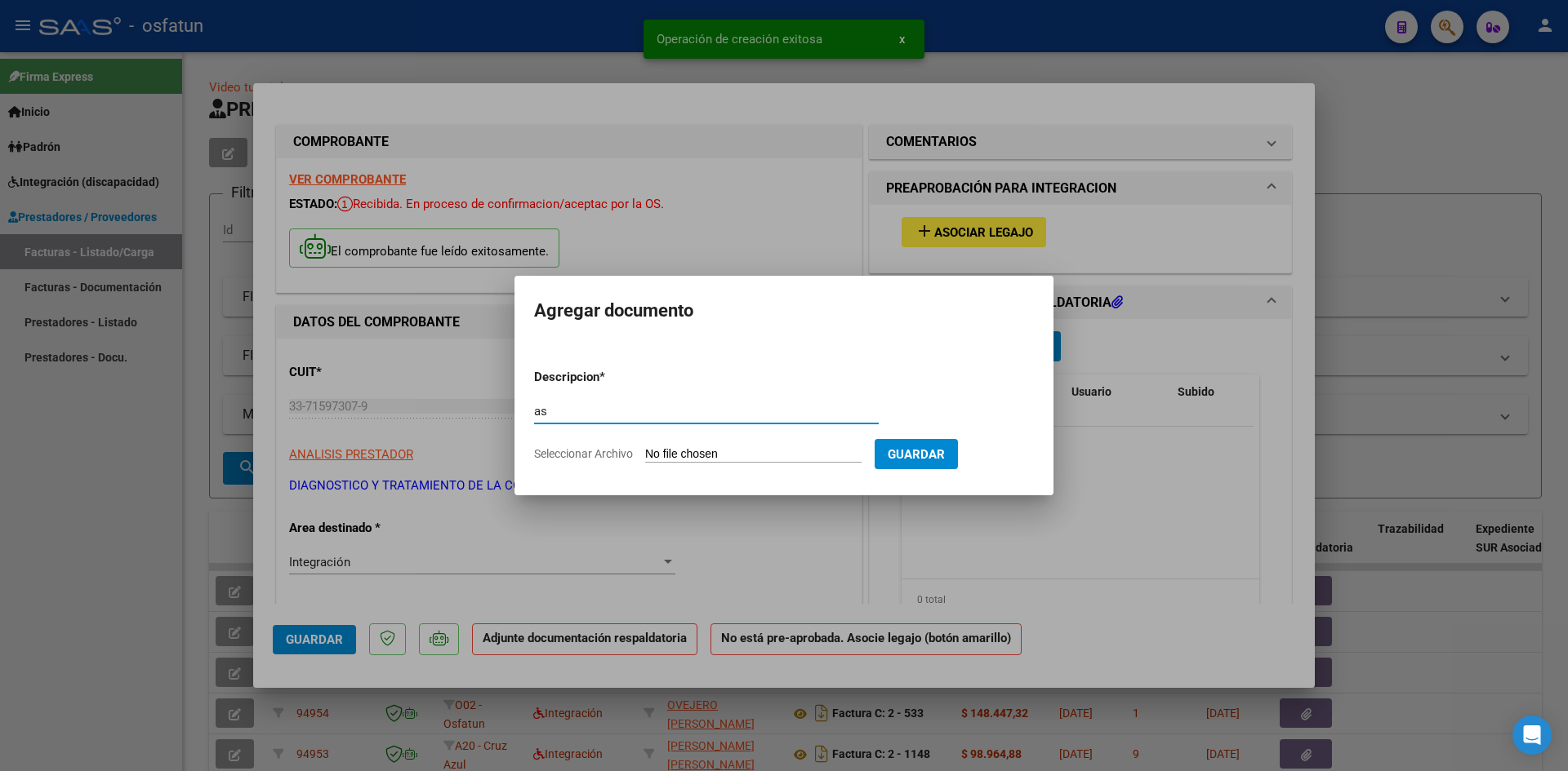
type input "a"
paste input "Módulo De Apoyo A La Integración Escolar"
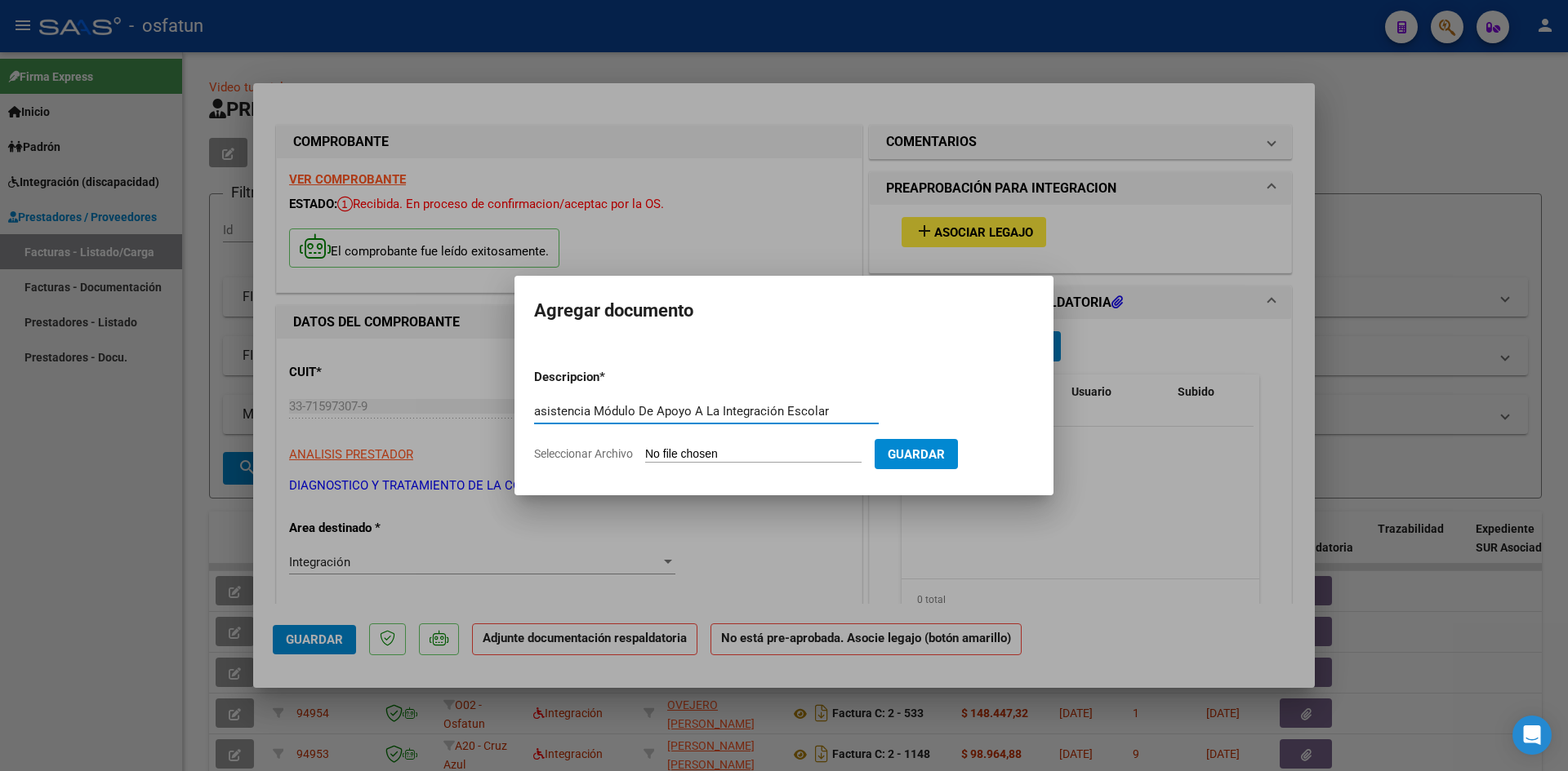
type input "asistencia Módulo De Apoyo A La Integración Escolar"
click at [709, 452] on input "Seleccionar Archivo" at bounding box center [753, 455] width 217 height 16
type input "C:\fakepath\[PERSON_NAME] asistencia.pdf"
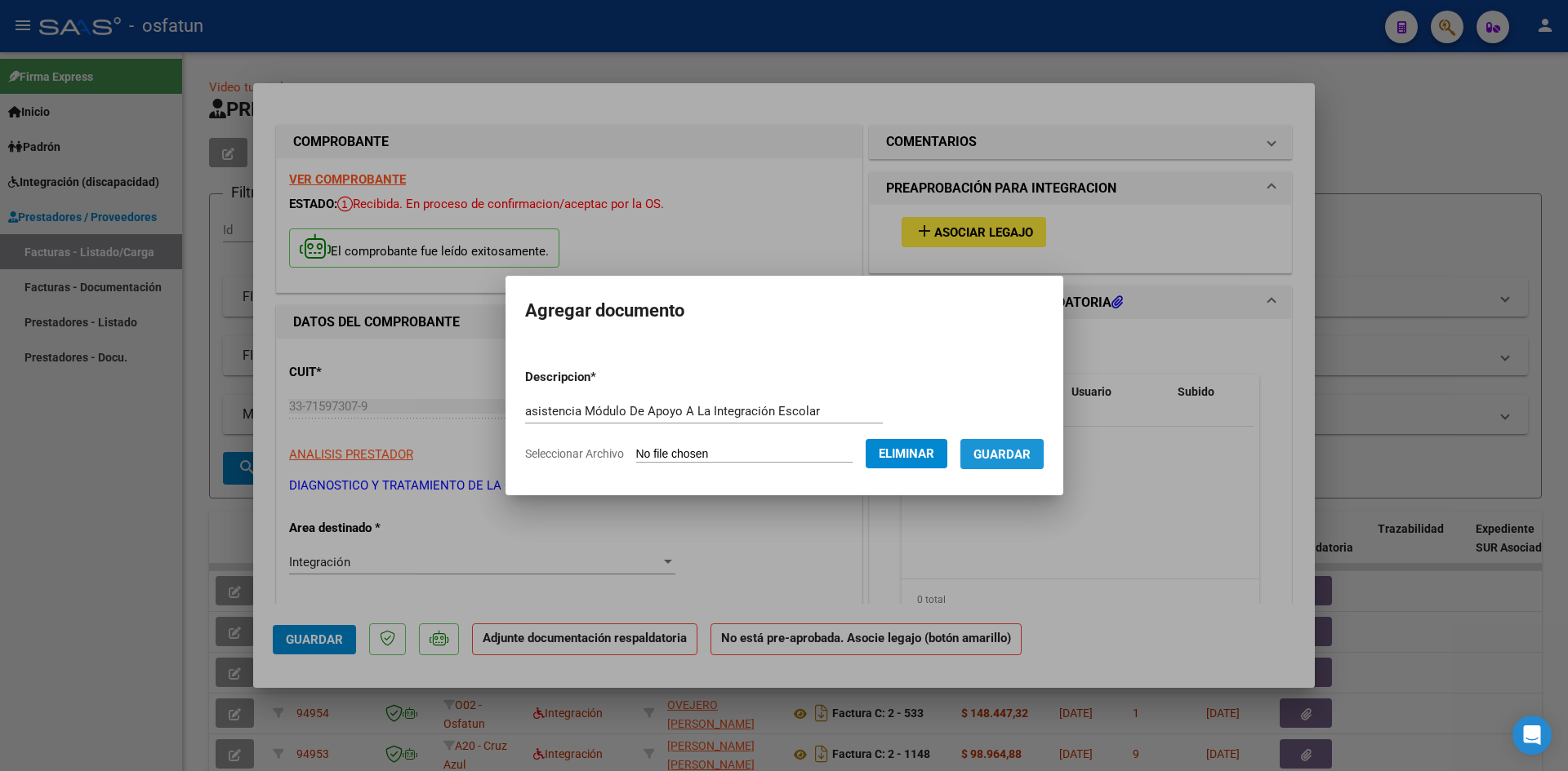
click at [1016, 462] on span "Guardar" at bounding box center [1002, 454] width 57 height 15
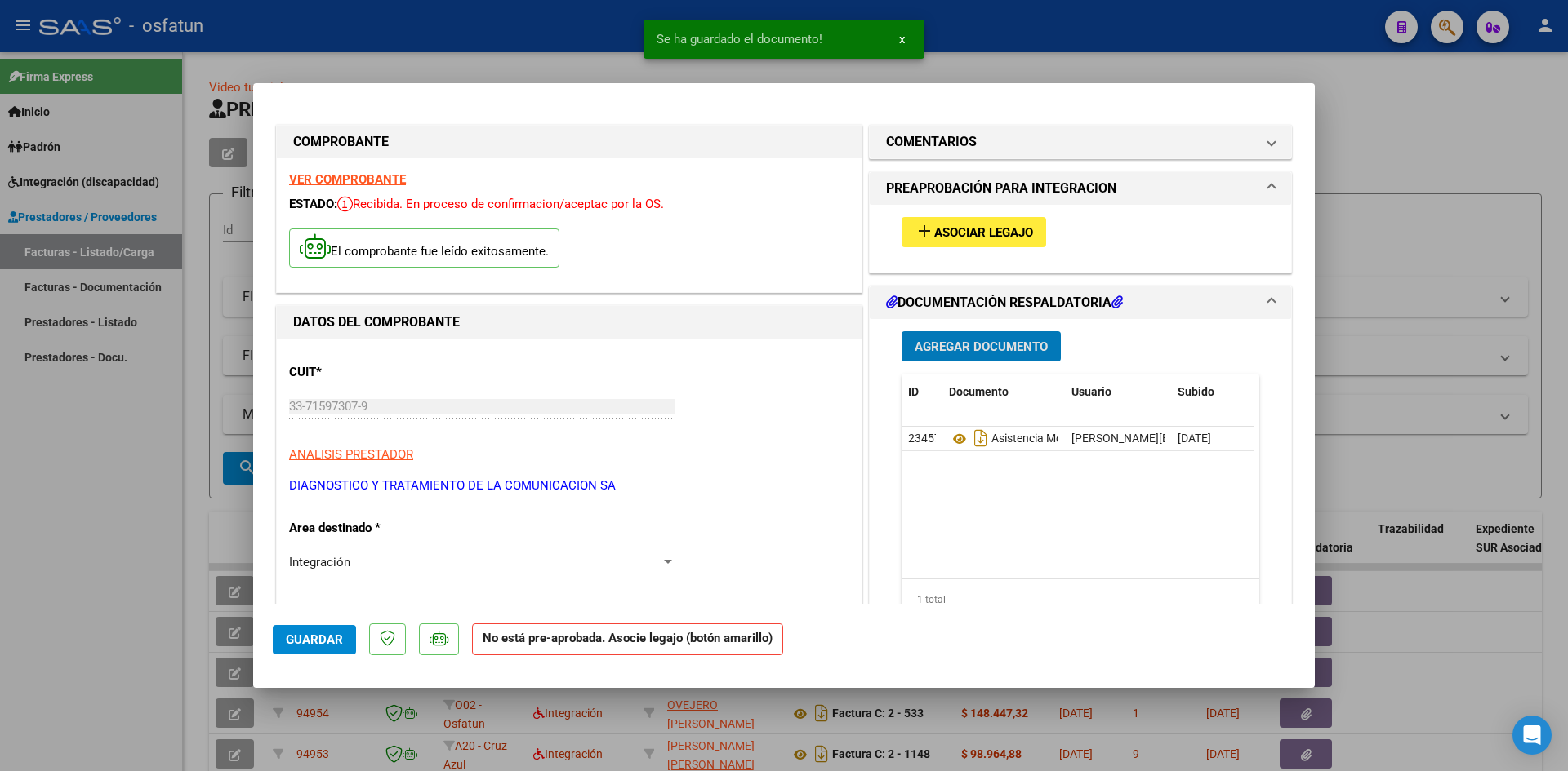
click at [1002, 356] on button "Agregar Documento" at bounding box center [981, 347] width 159 height 30
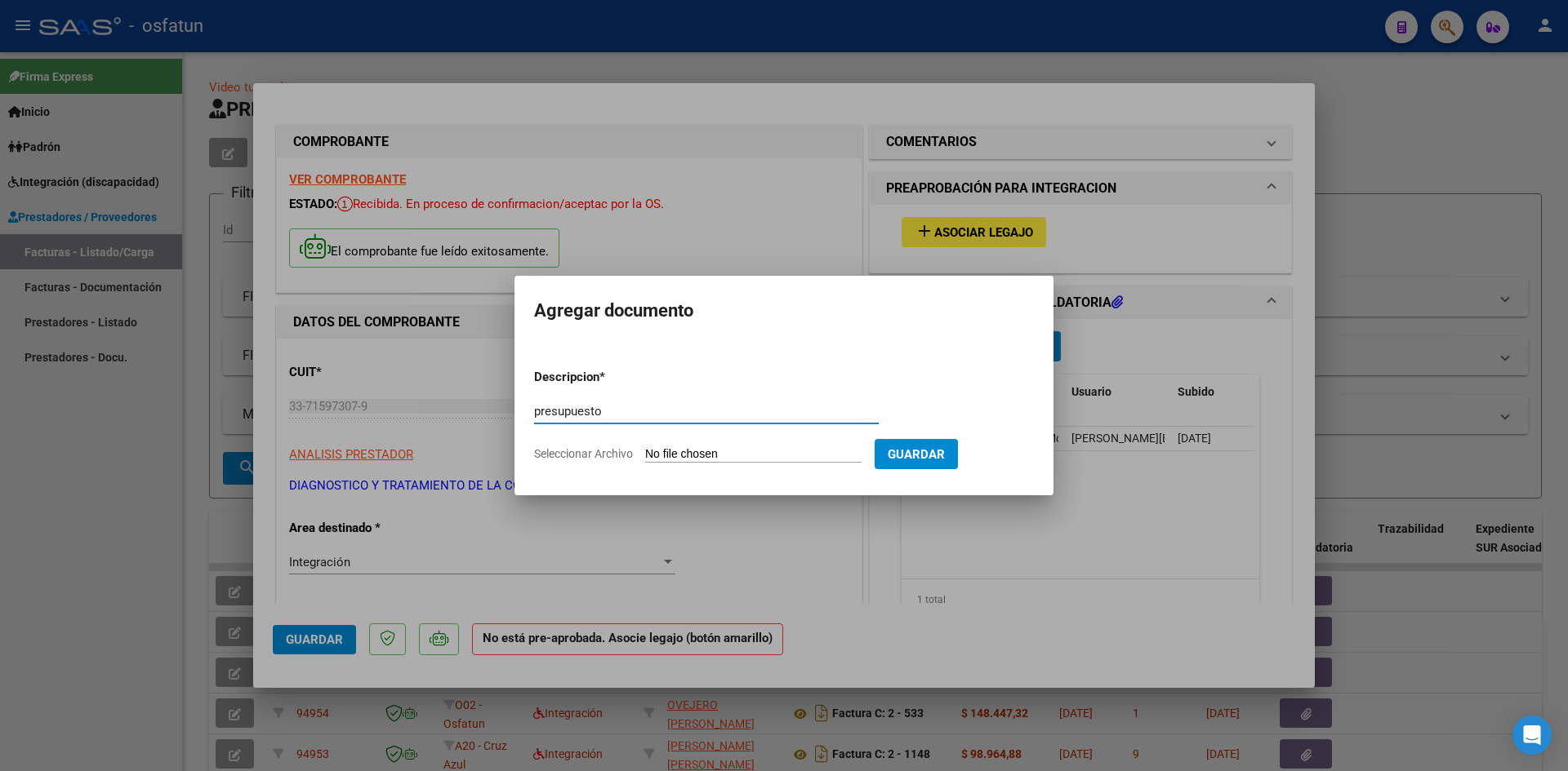
paste input "Módulo De Apoyo A La Integración Escolar"
type input "presupuesto Módulo De Apoyo A La Integración Escolar"
click at [724, 453] on input "Seleccionar Archivo" at bounding box center [753, 455] width 217 height 16
type input "C:\fakepath\[PERSON_NAME] presu.pdf"
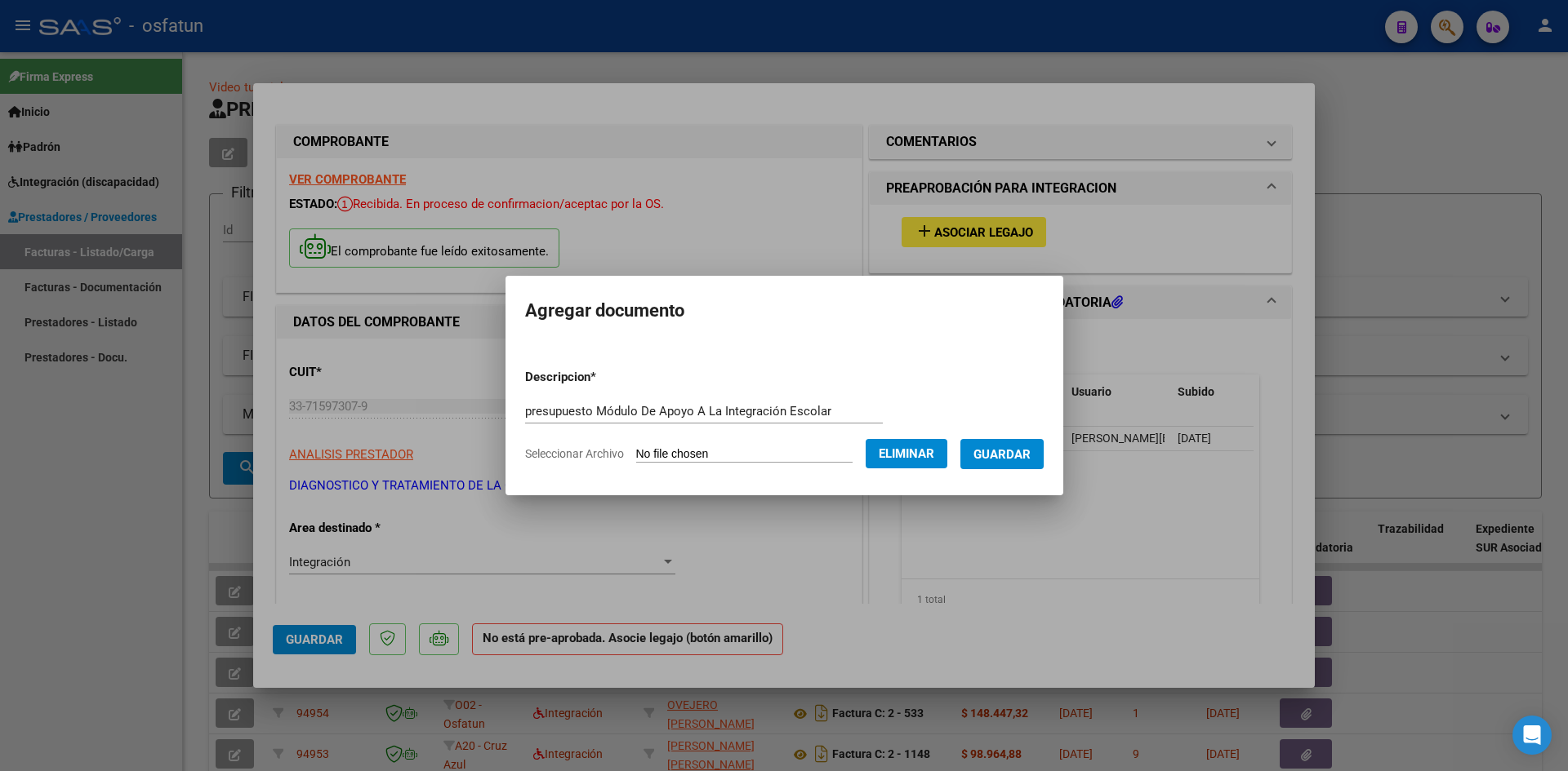
click at [1021, 458] on span "Guardar" at bounding box center [1002, 454] width 57 height 15
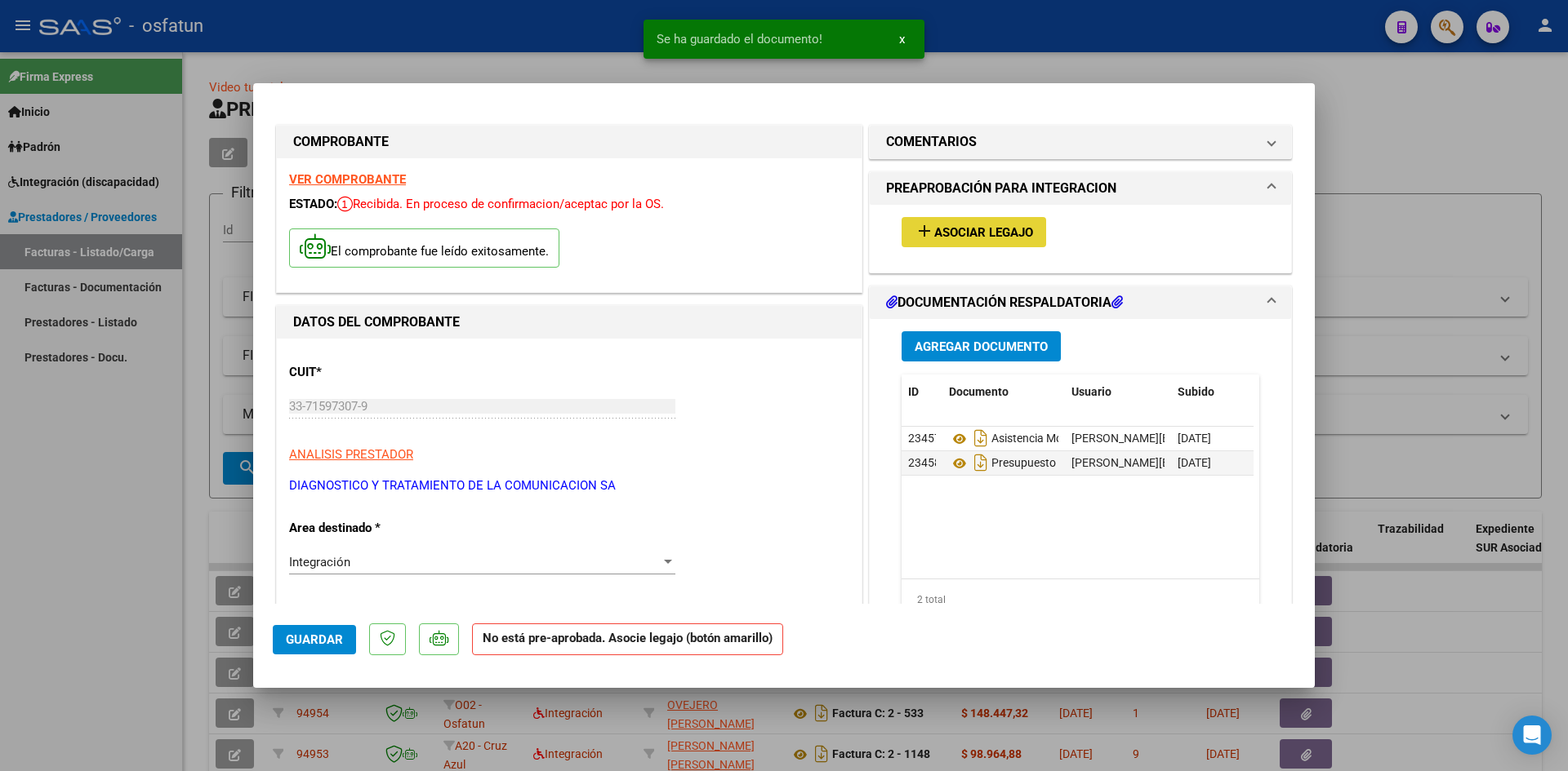
click at [970, 221] on button "add Asociar Legajo" at bounding box center [973, 233] width 144 height 30
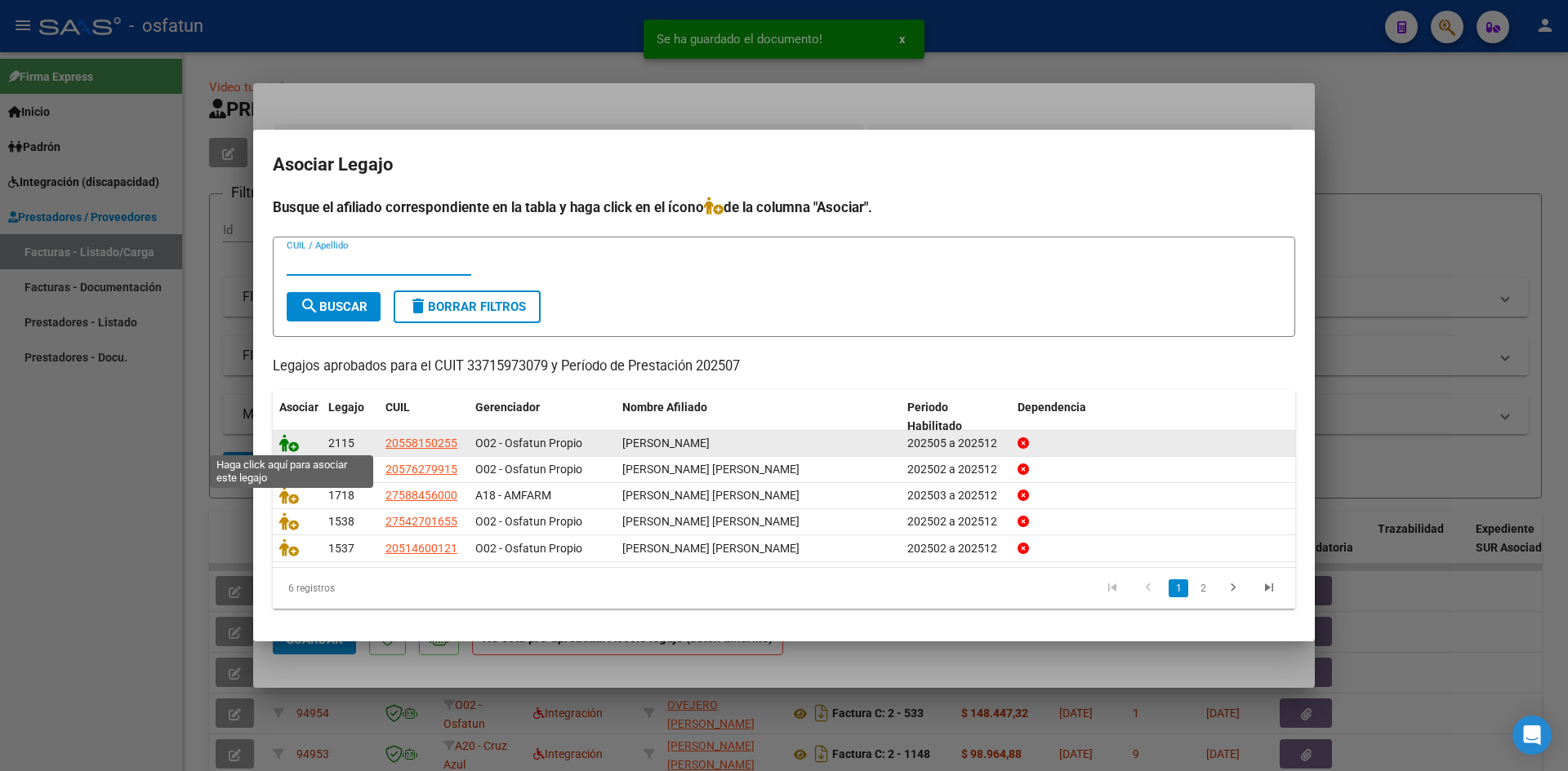
click at [293, 439] on icon at bounding box center [289, 443] width 19 height 18
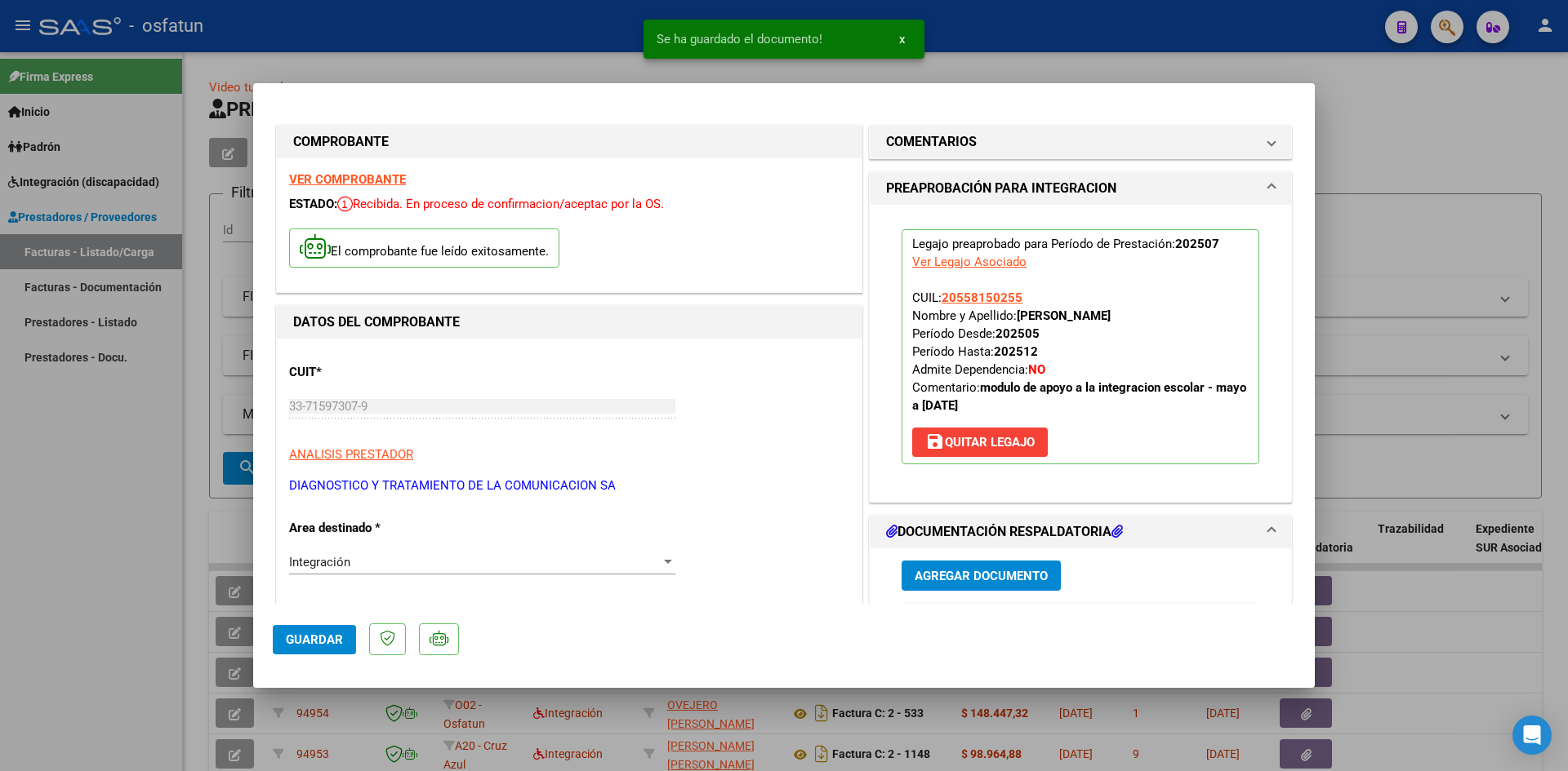
click at [308, 634] on span "Guardar" at bounding box center [314, 640] width 57 height 15
click at [1430, 118] on div at bounding box center [784, 386] width 1568 height 771
type input "$ 0,00"
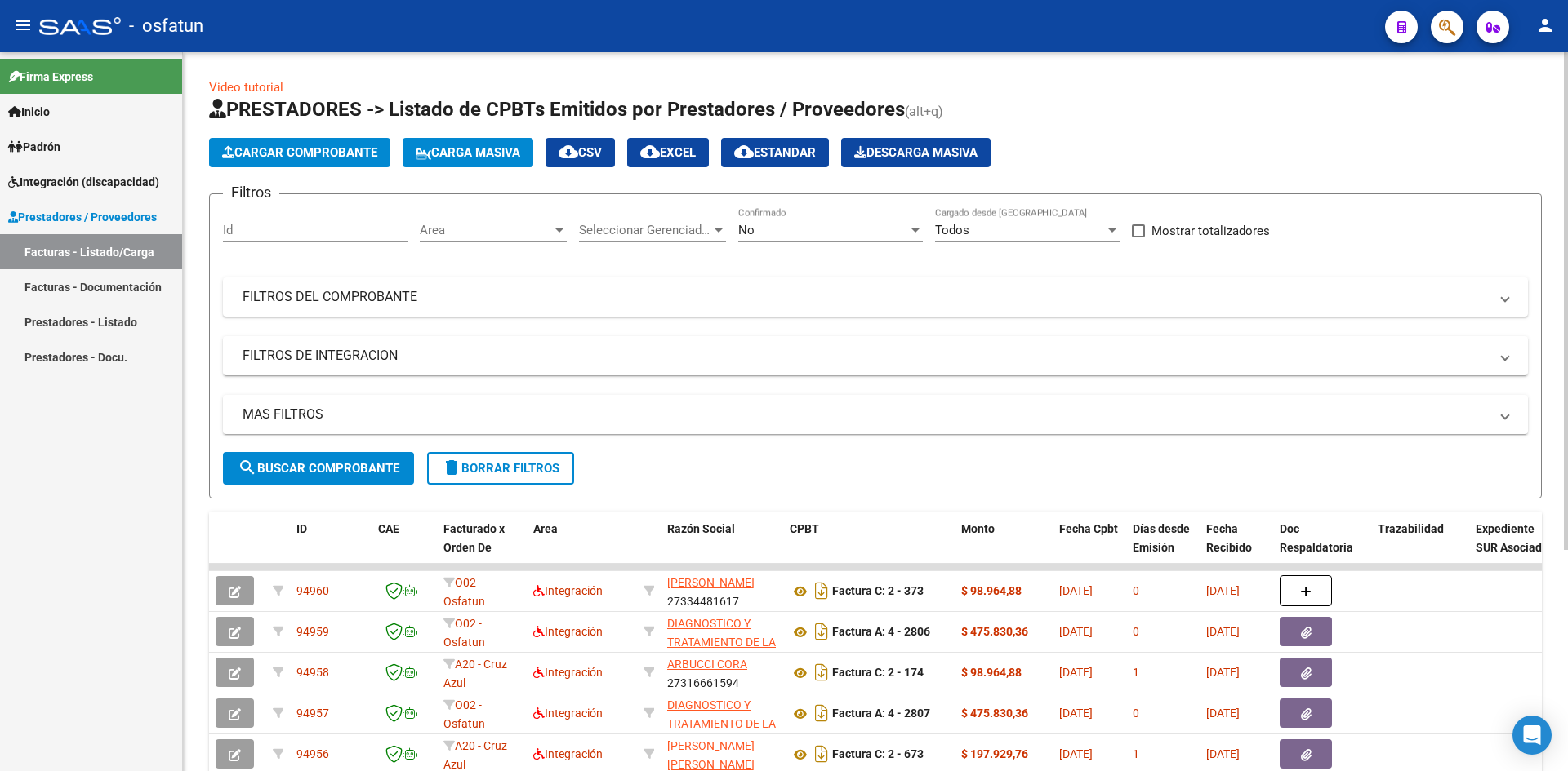
click at [351, 146] on span "Cargar Comprobante" at bounding box center [299, 152] width 155 height 15
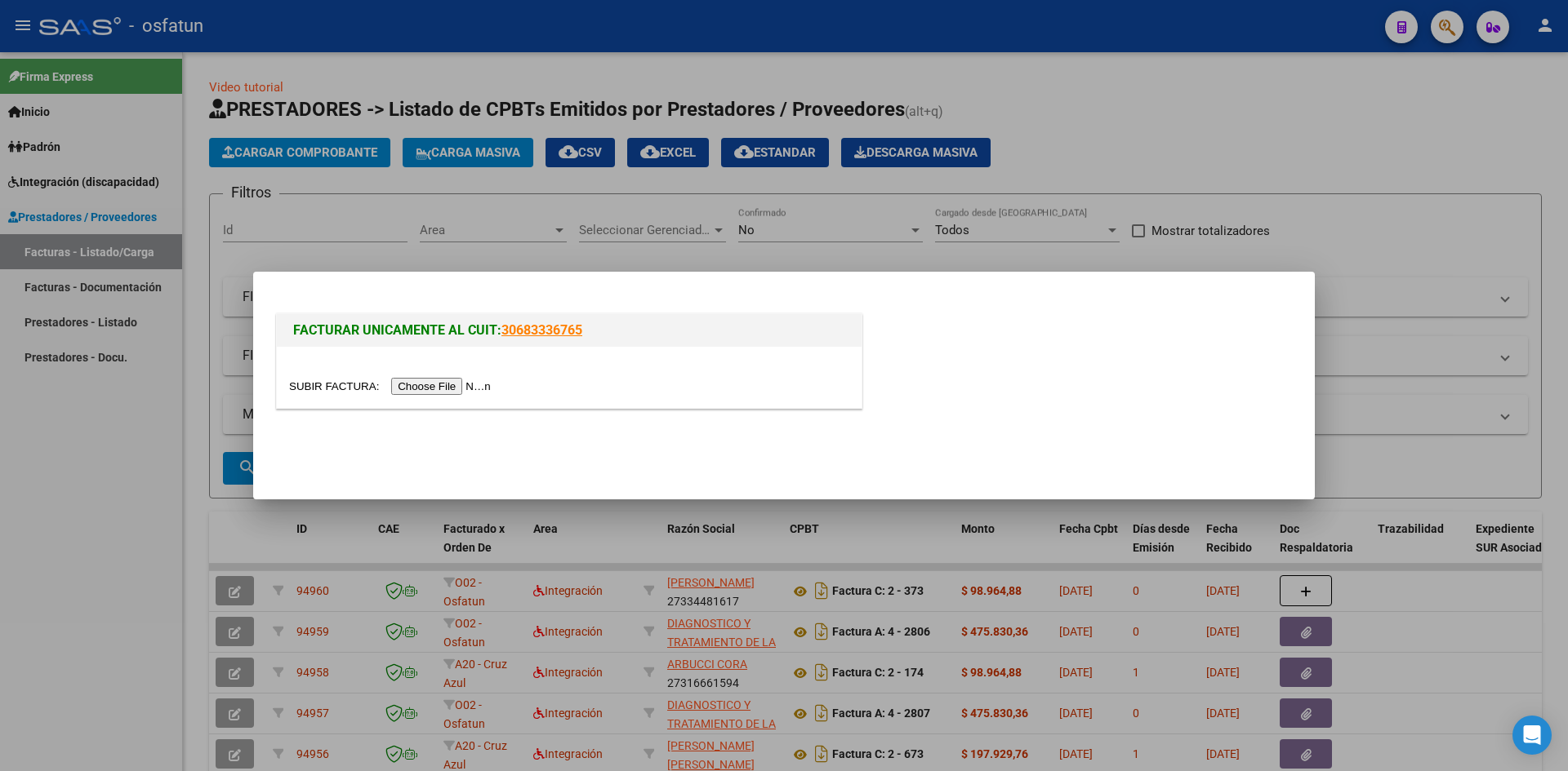
drag, startPoint x: 436, startPoint y: 368, endPoint x: 434, endPoint y: 381, distance: 13.2
click at [436, 373] on div at bounding box center [569, 377] width 585 height 61
click at [434, 382] on input "file" at bounding box center [393, 386] width 207 height 17
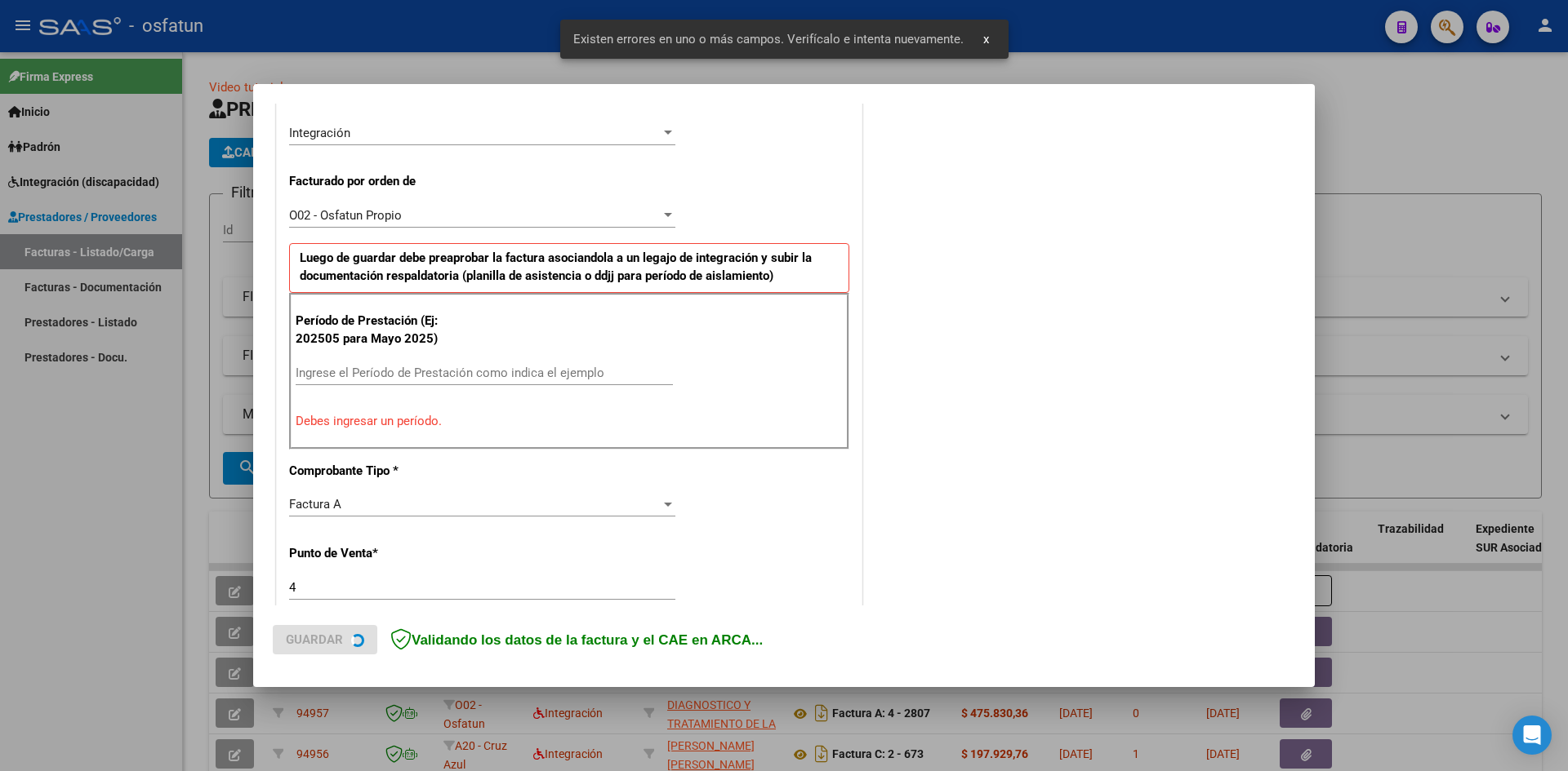
scroll to position [401, 0]
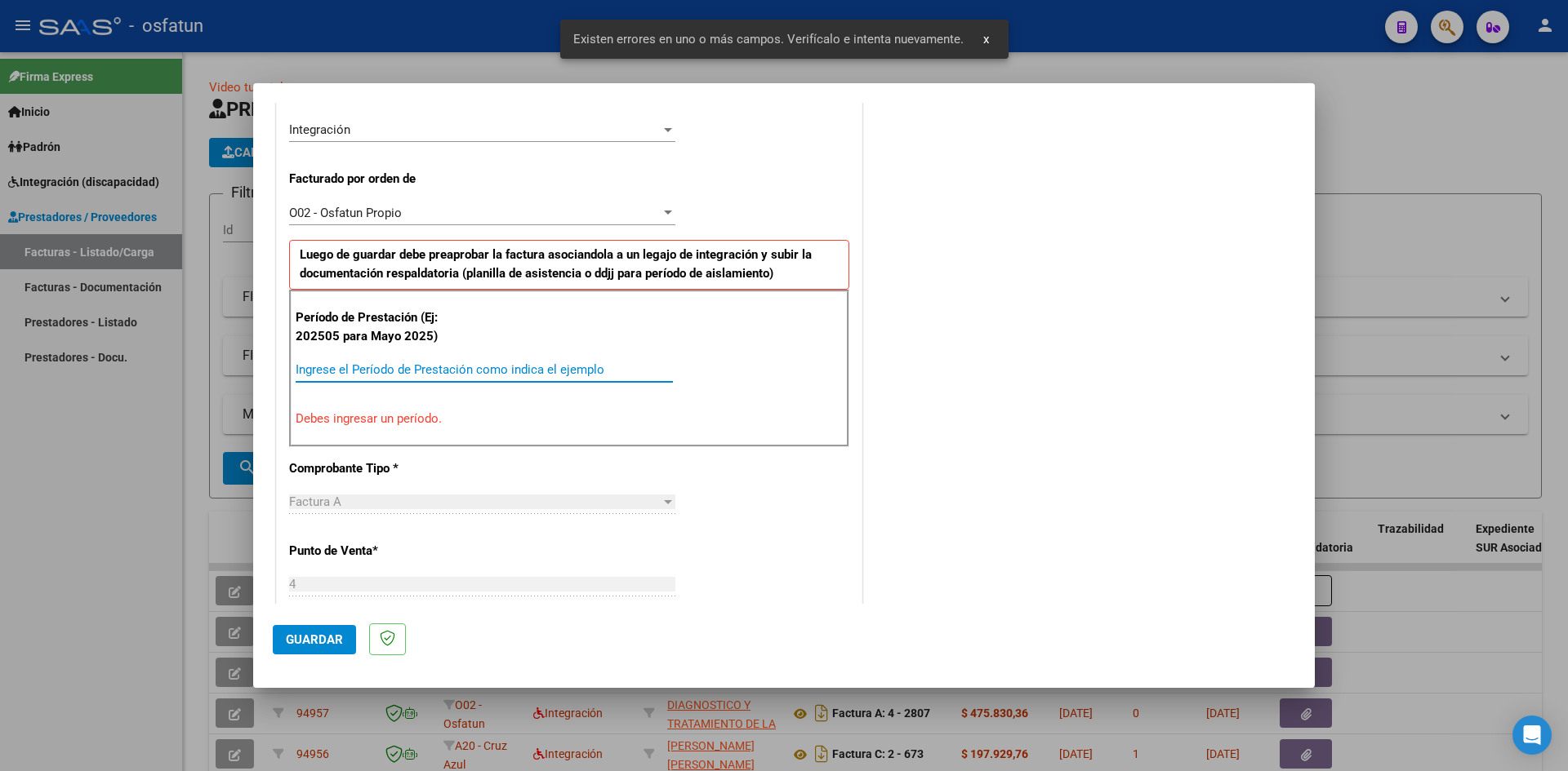
click at [340, 364] on input "Ingrese el Período de Prestación como indica el ejemplo" at bounding box center [484, 370] width 378 height 15
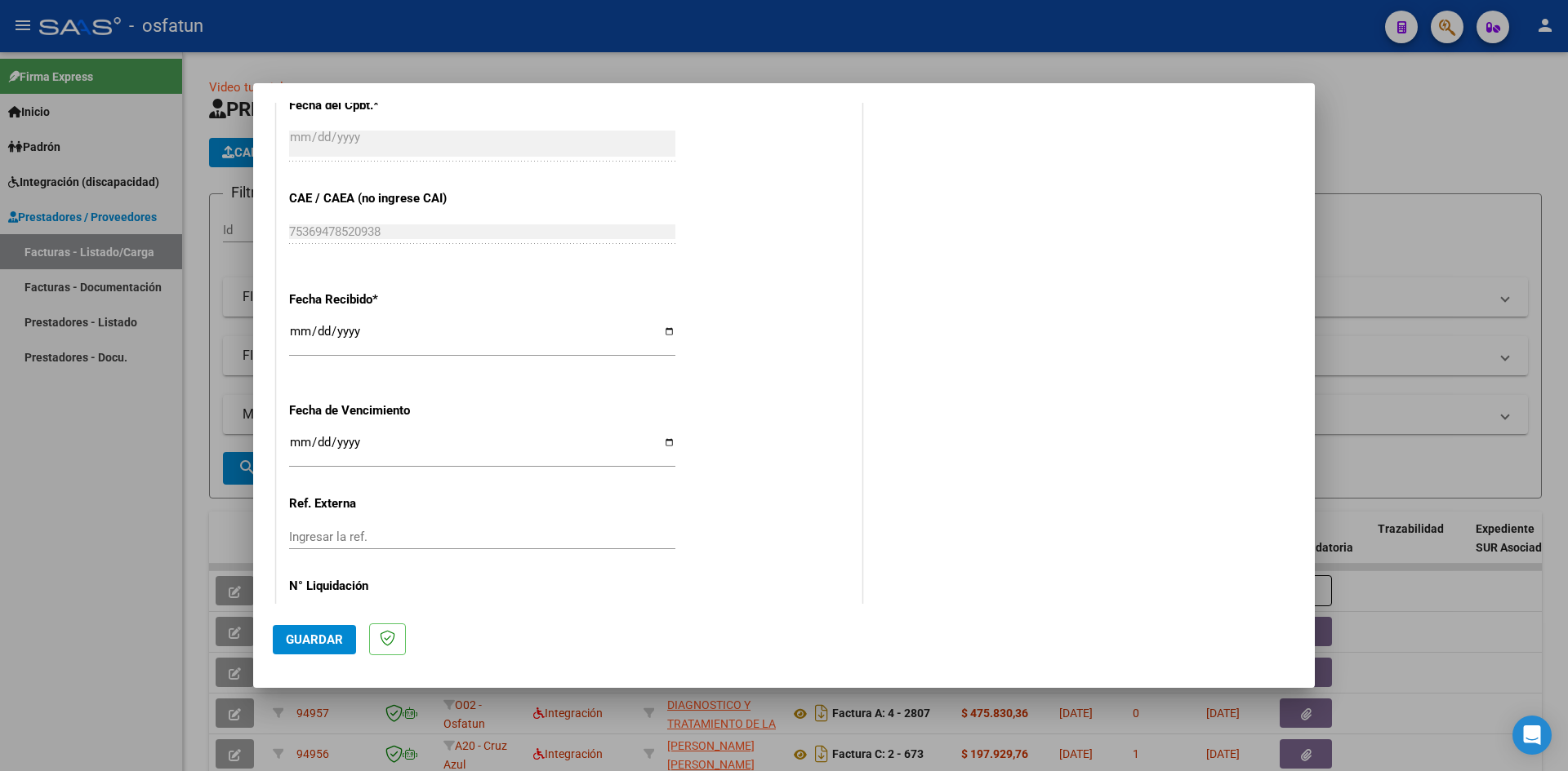
scroll to position [1054, 0]
type input "202507"
click at [301, 440] on input "Ingresar la fecha" at bounding box center [482, 447] width 386 height 27
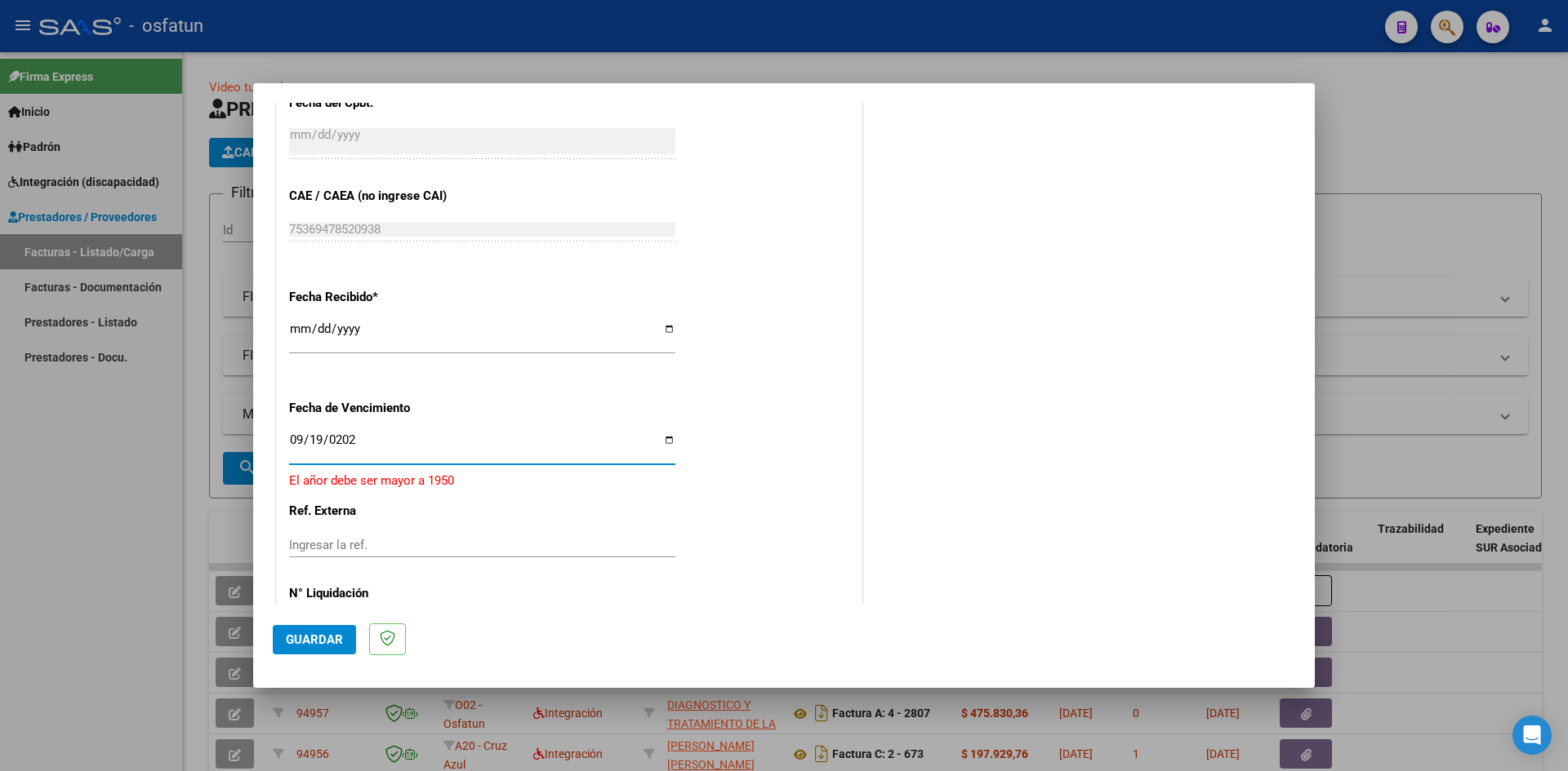
type input "[DATE]"
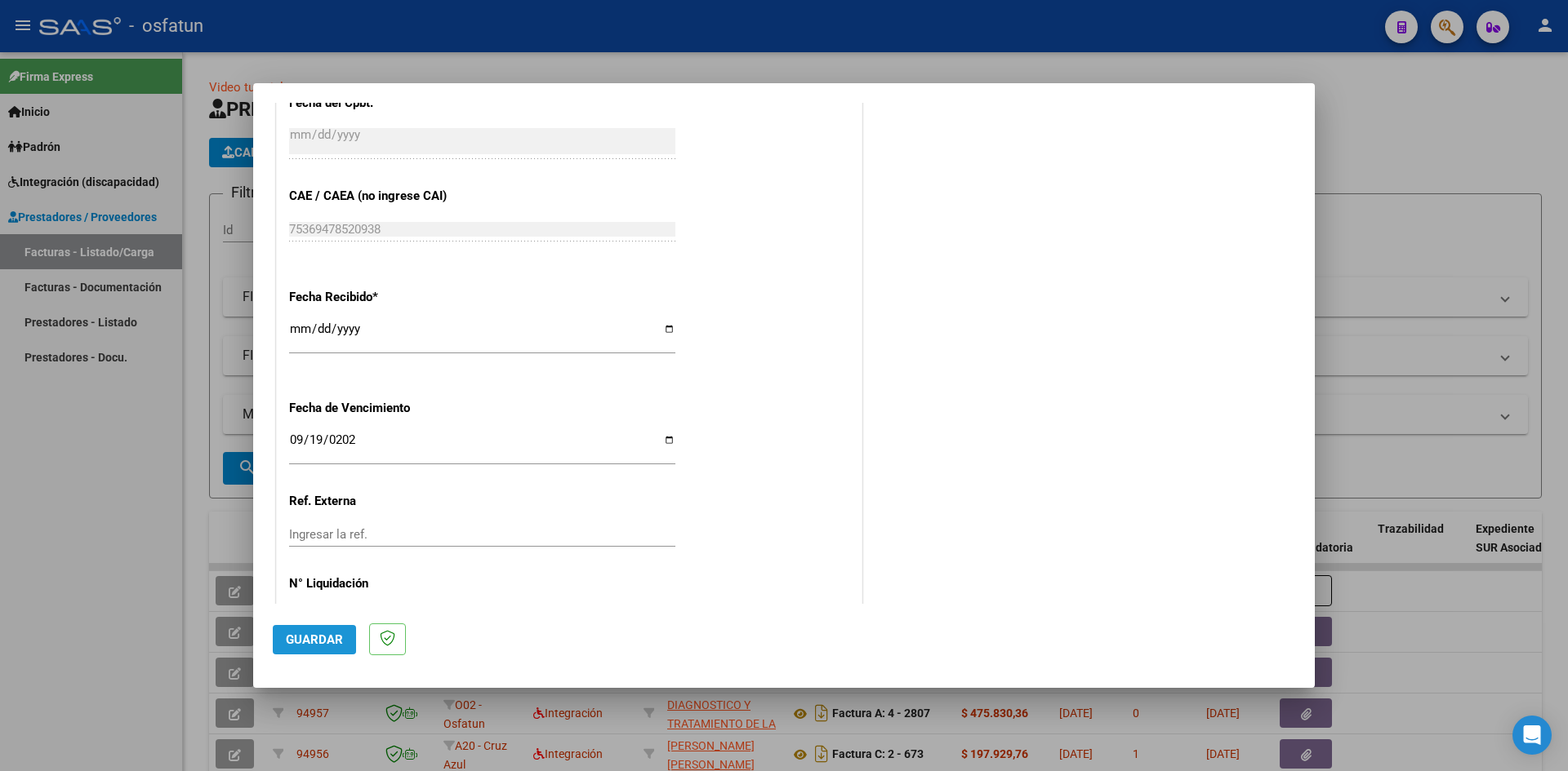
click at [314, 631] on button "Guardar" at bounding box center [314, 639] width 83 height 29
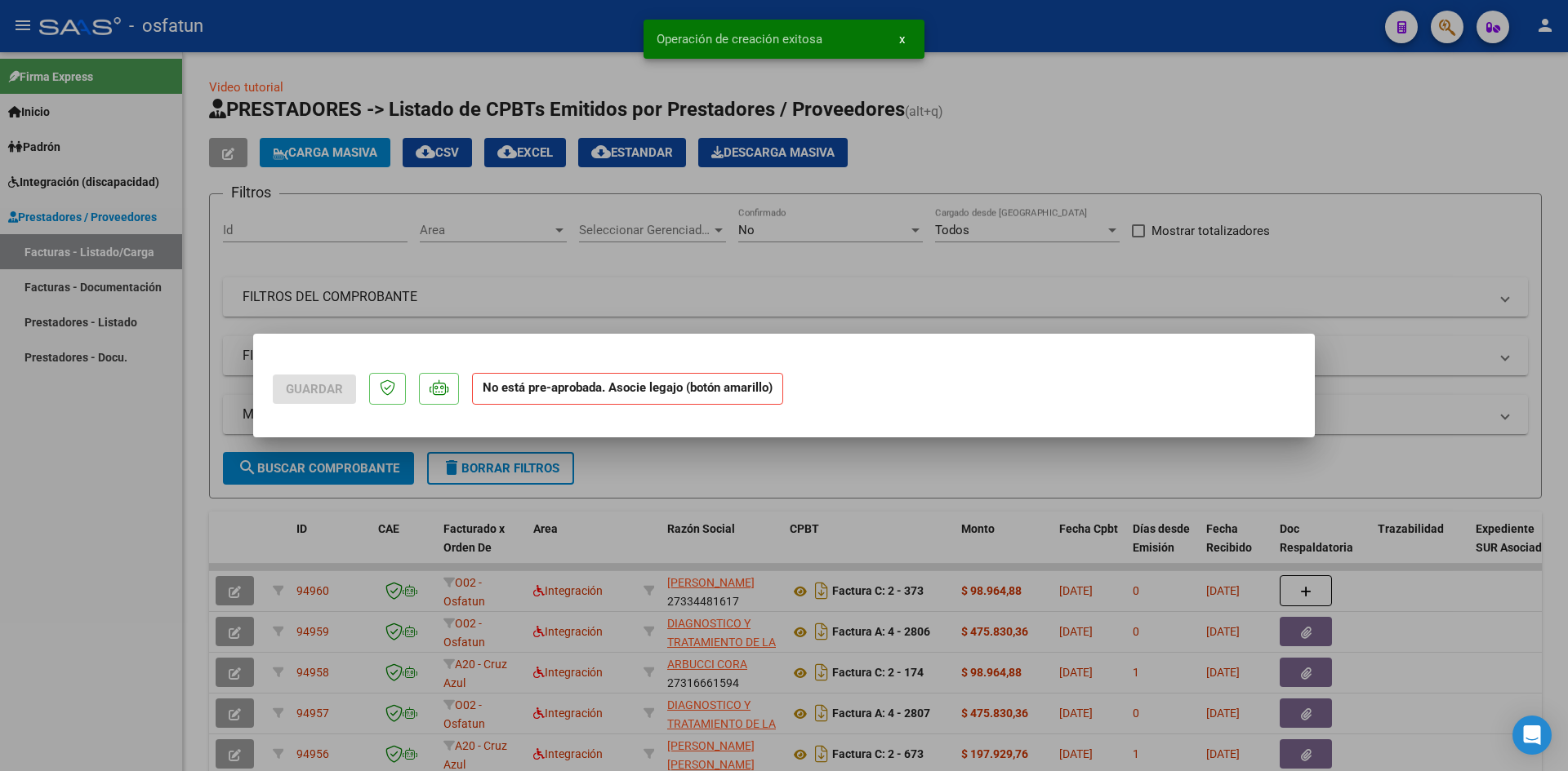
scroll to position [0, 0]
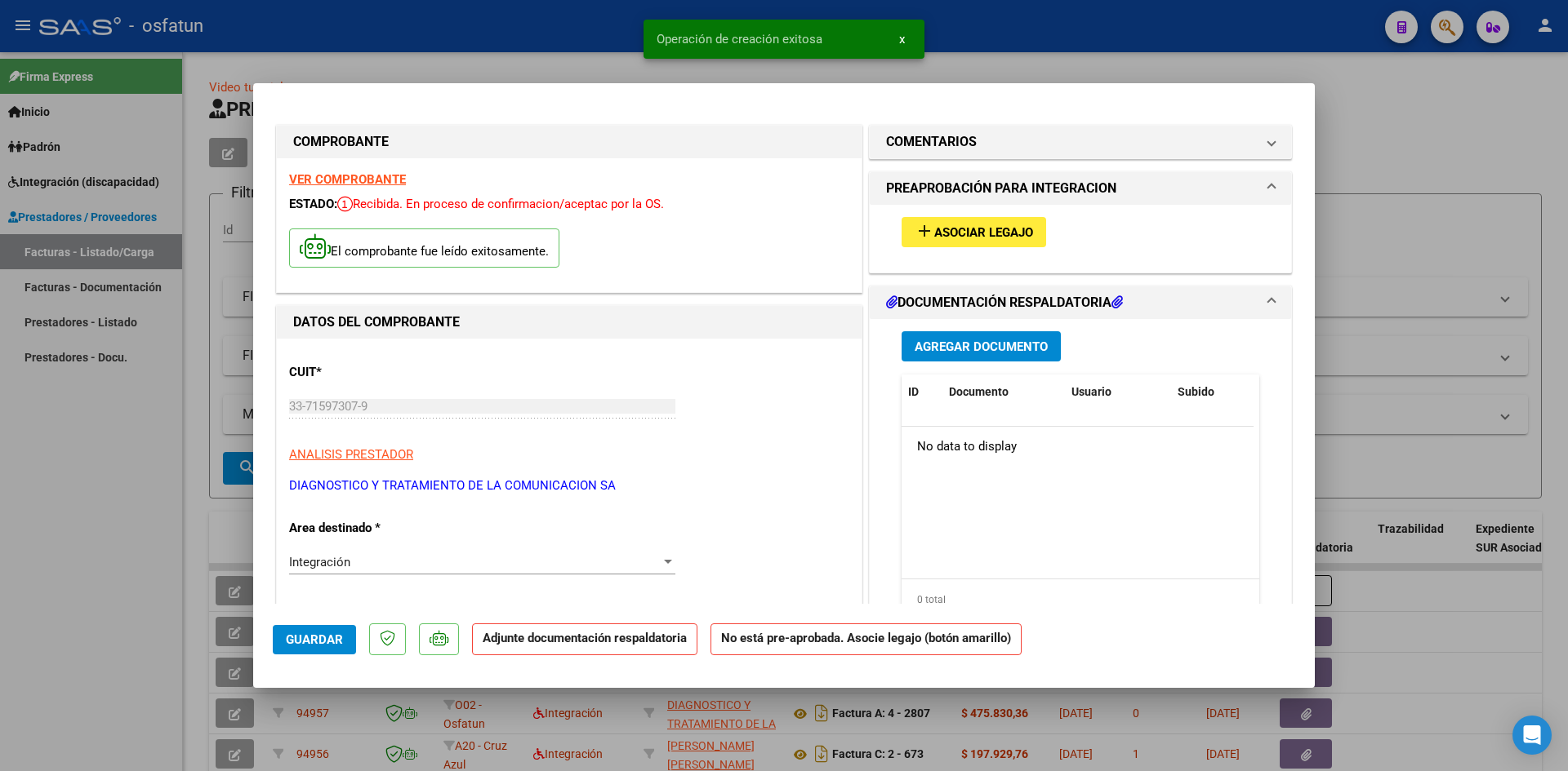
click at [981, 353] on span "Agregar Documento" at bounding box center [981, 347] width 133 height 15
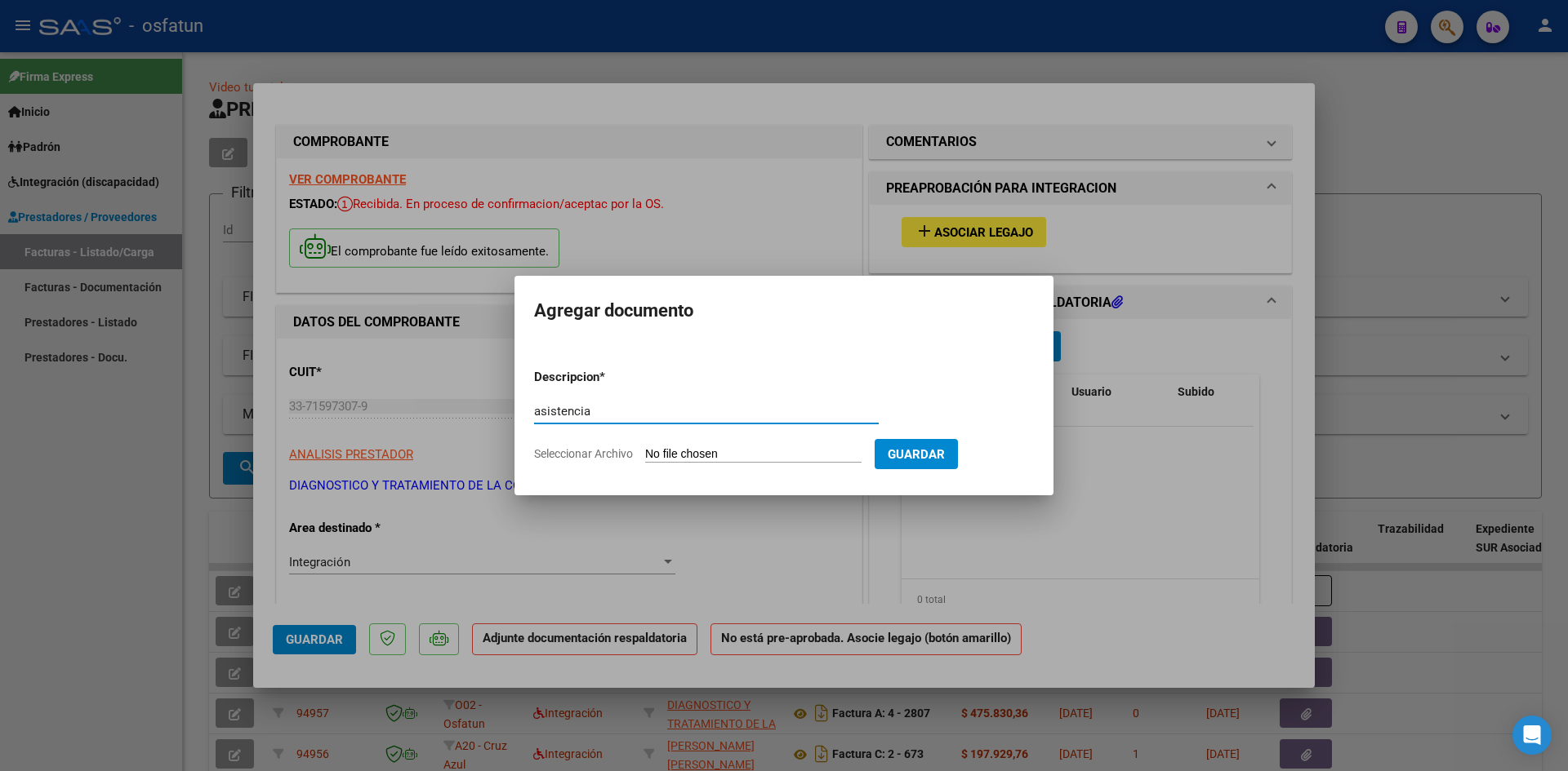
paste input "Módulo De Apoyo A La Integración Escolar"
type input "asistencia Módulo De Apoyo A La Integración Escolar"
click at [676, 452] on input "Seleccionar Archivo" at bounding box center [753, 455] width 217 height 16
type input "C:\fakepath\junio asistencia.pdf"
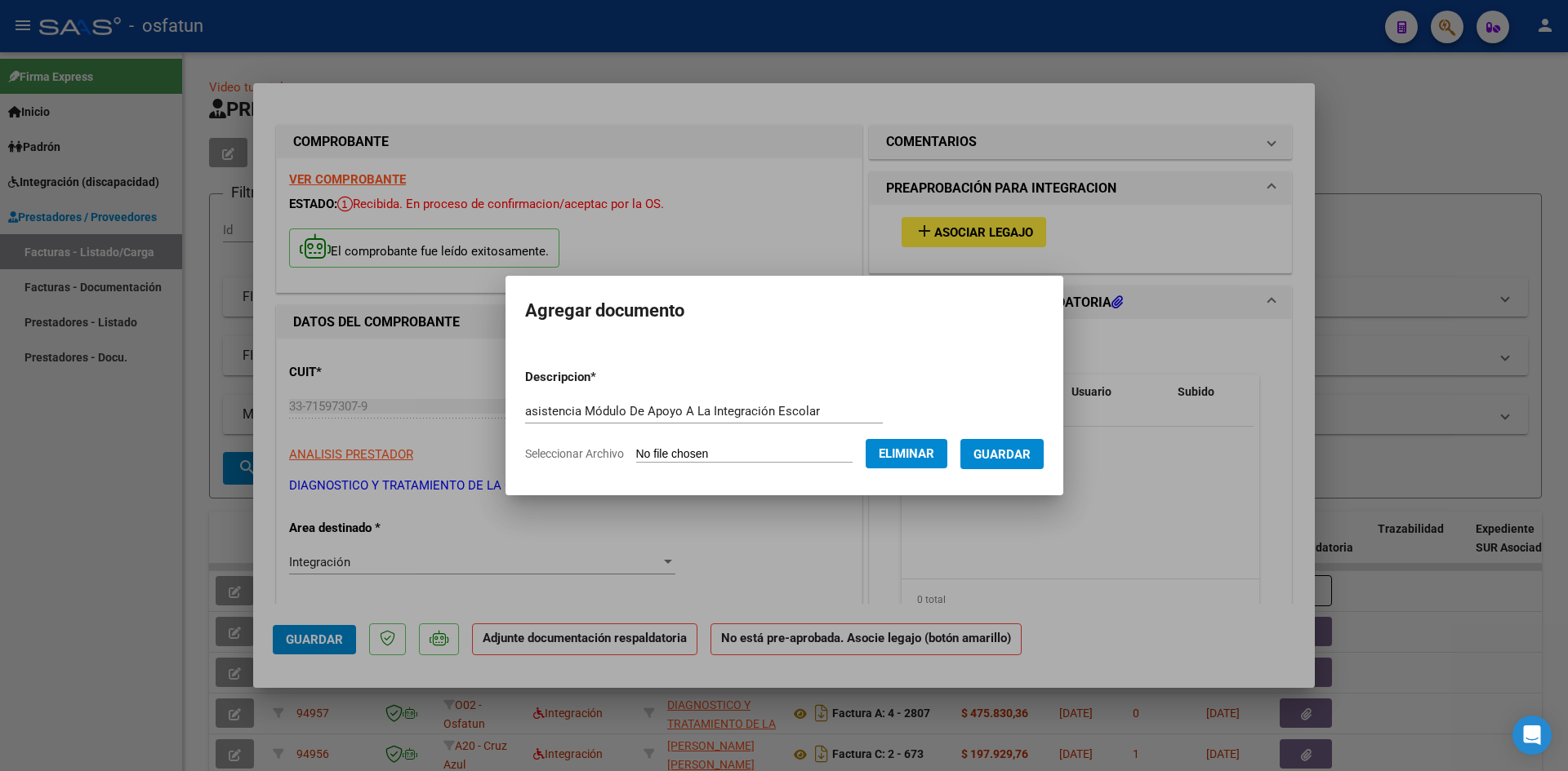
click at [1013, 448] on span "Guardar" at bounding box center [1002, 454] width 57 height 15
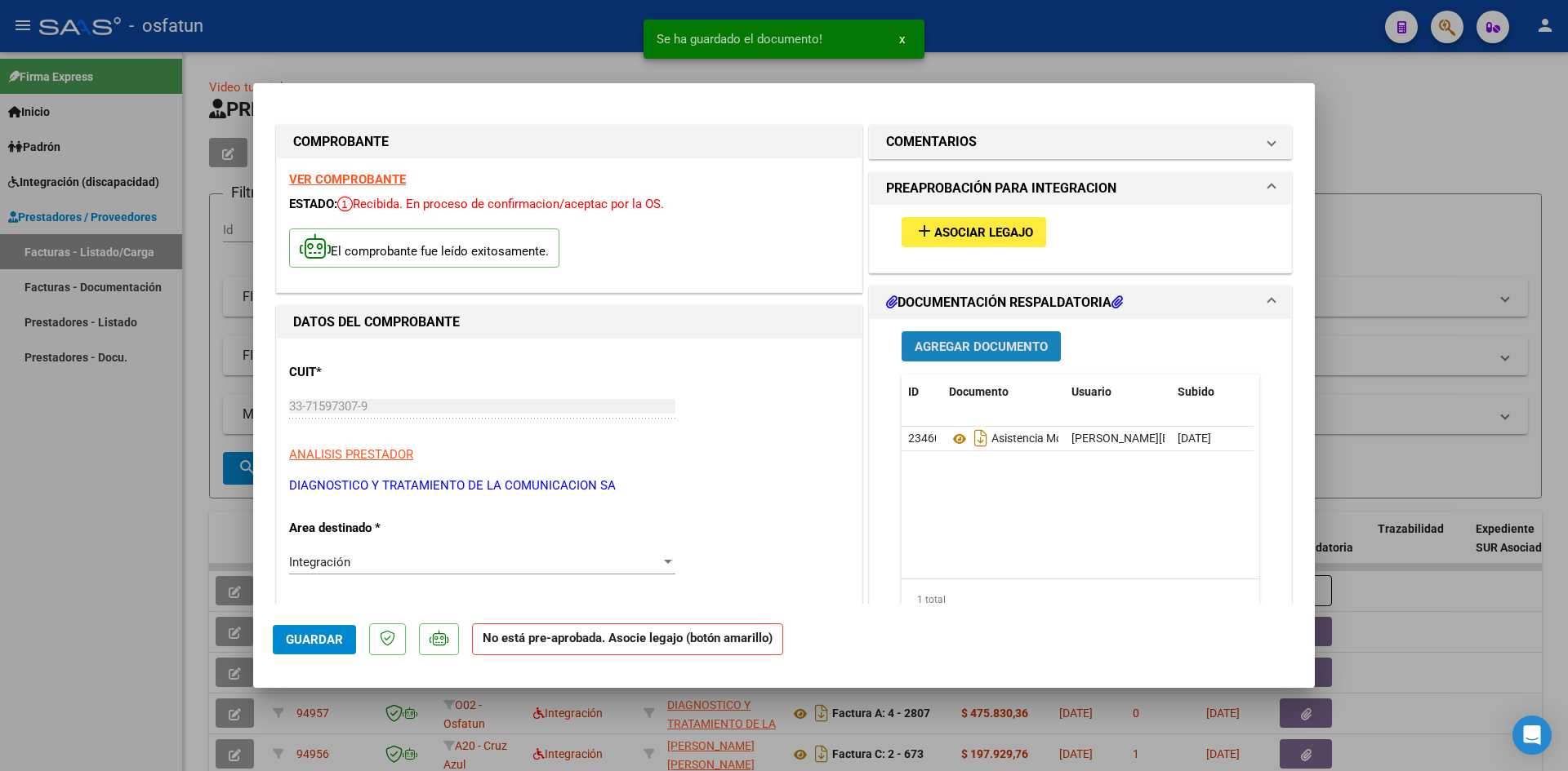
click at [953, 340] on span "Agregar Documento" at bounding box center [981, 347] width 133 height 15
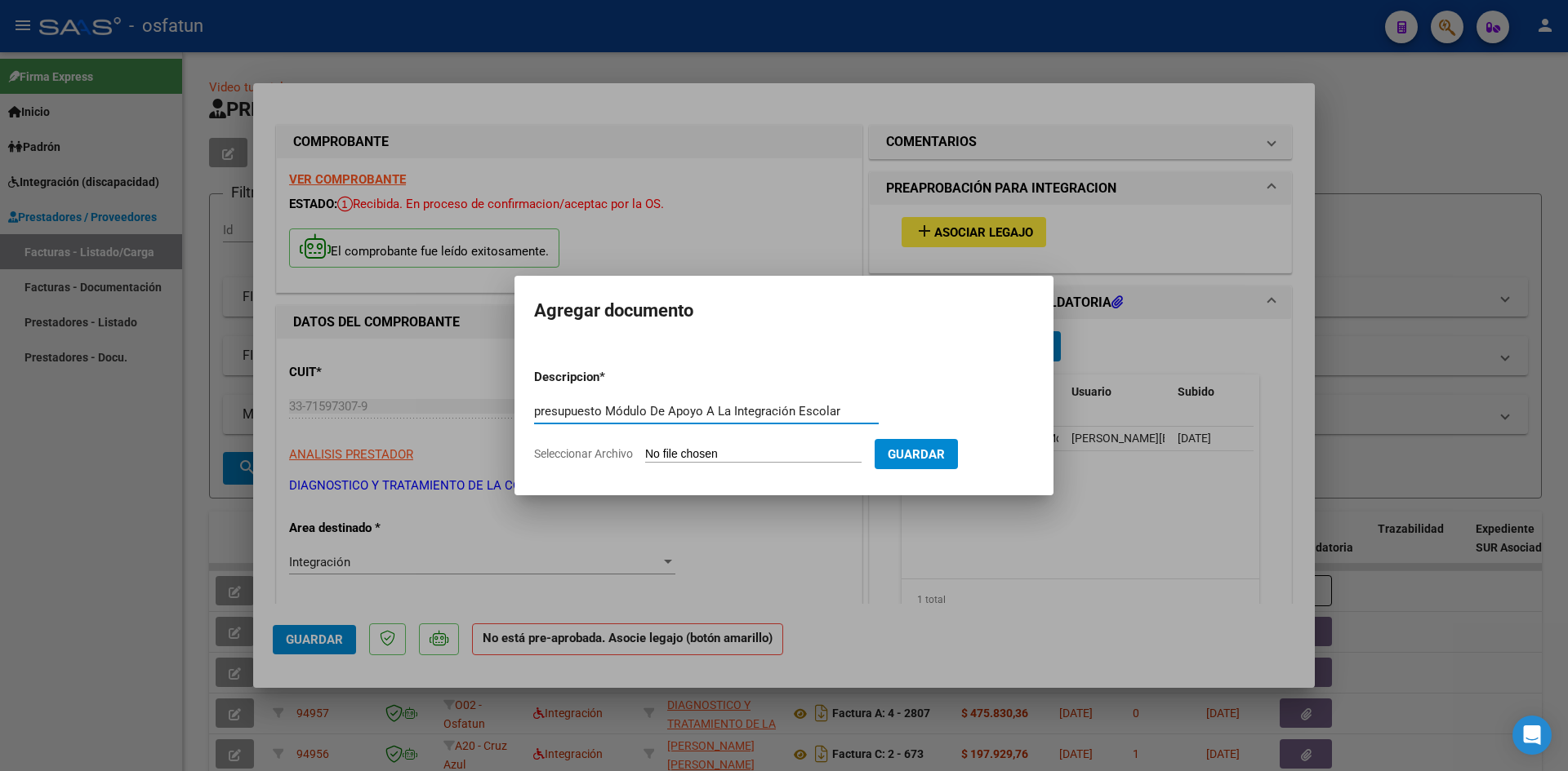
type input "presupuesto Módulo De Apoyo A La Integración Escolar"
click at [651, 452] on input "Seleccionar Archivo" at bounding box center [753, 455] width 217 height 16
type input "C:\fakepath\junio presup.pdf"
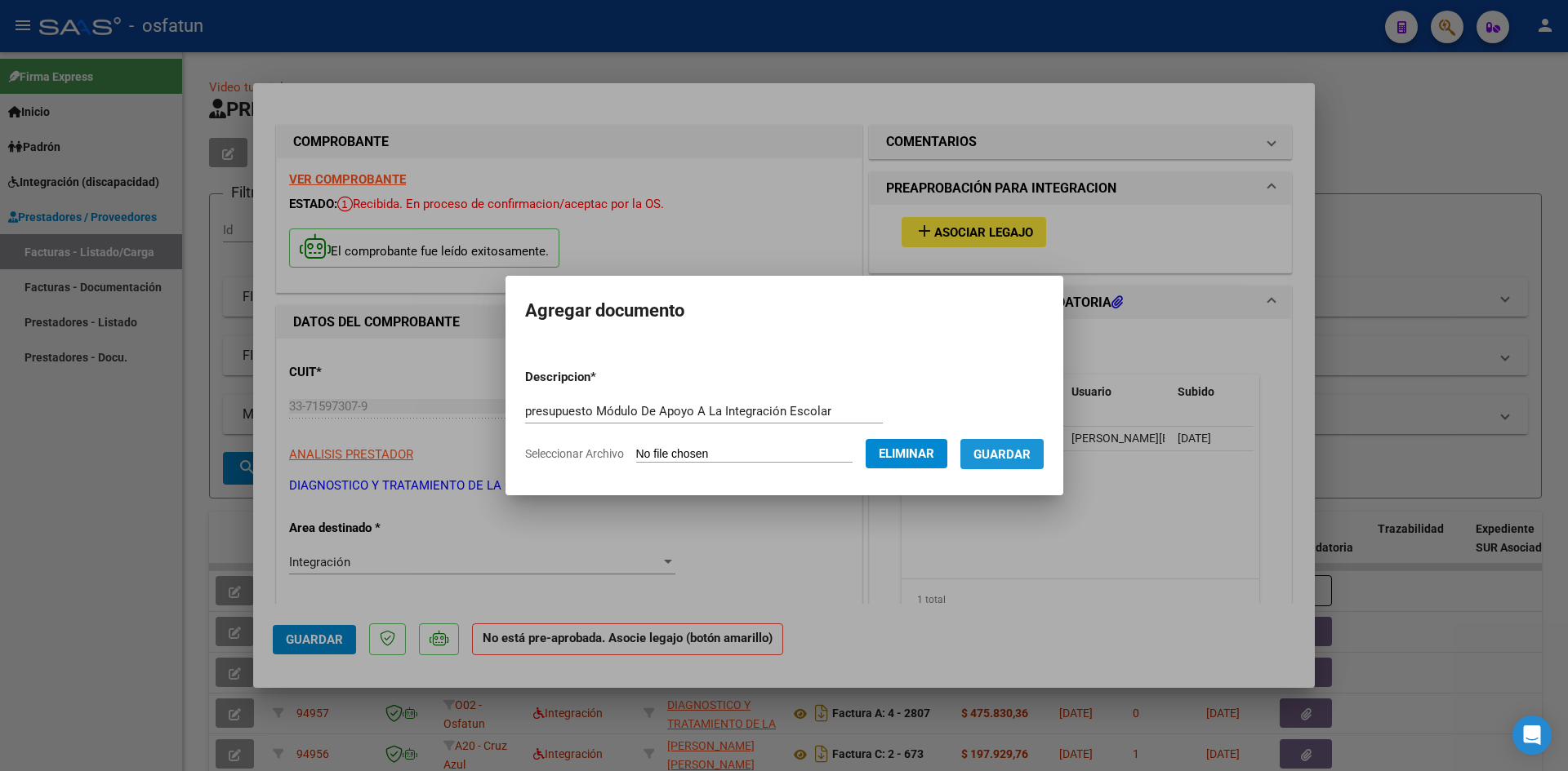
click at [1022, 456] on span "Guardar" at bounding box center [1002, 454] width 57 height 15
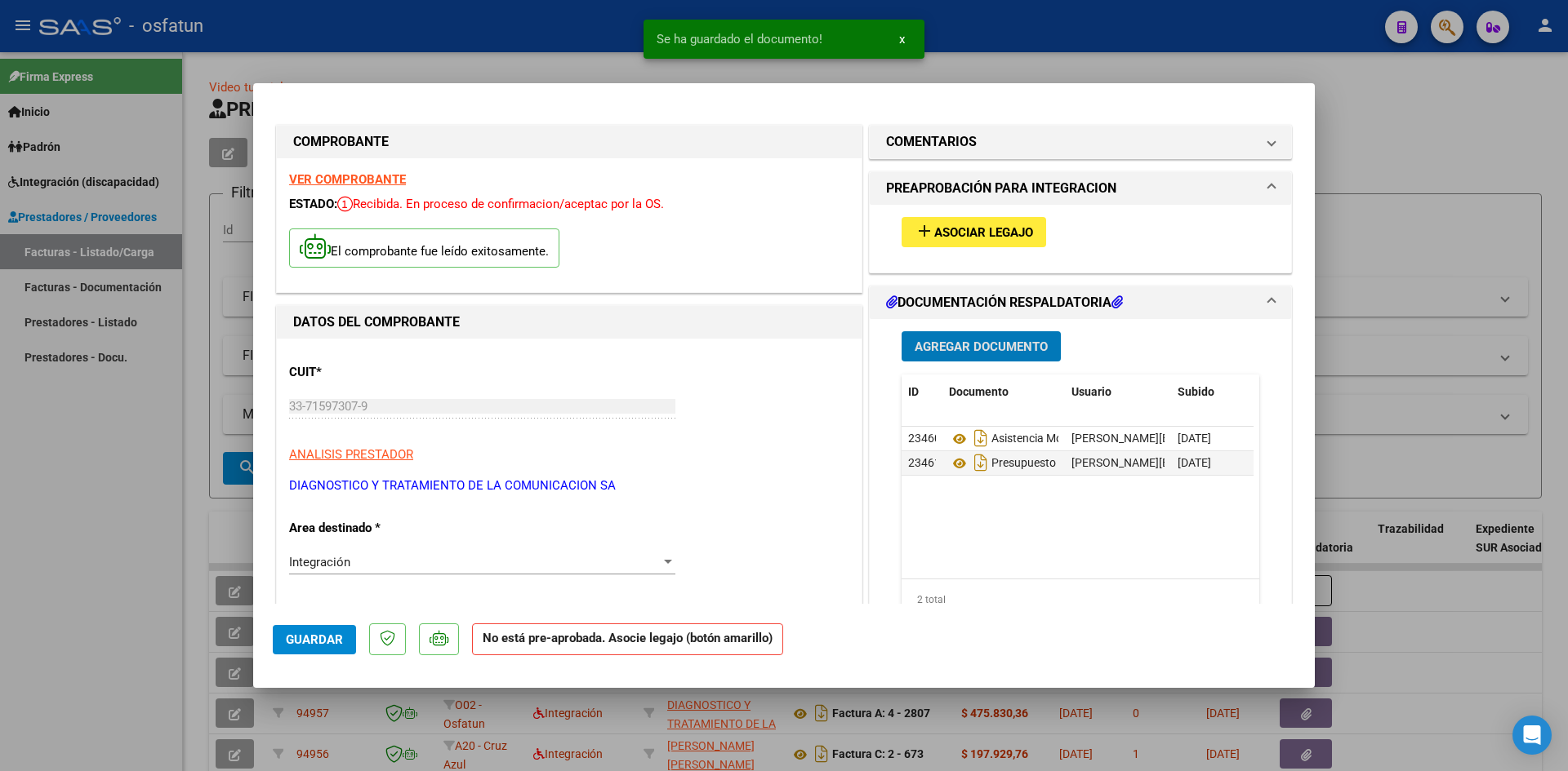
click at [965, 235] on span "Asociar Legajo" at bounding box center [983, 233] width 99 height 15
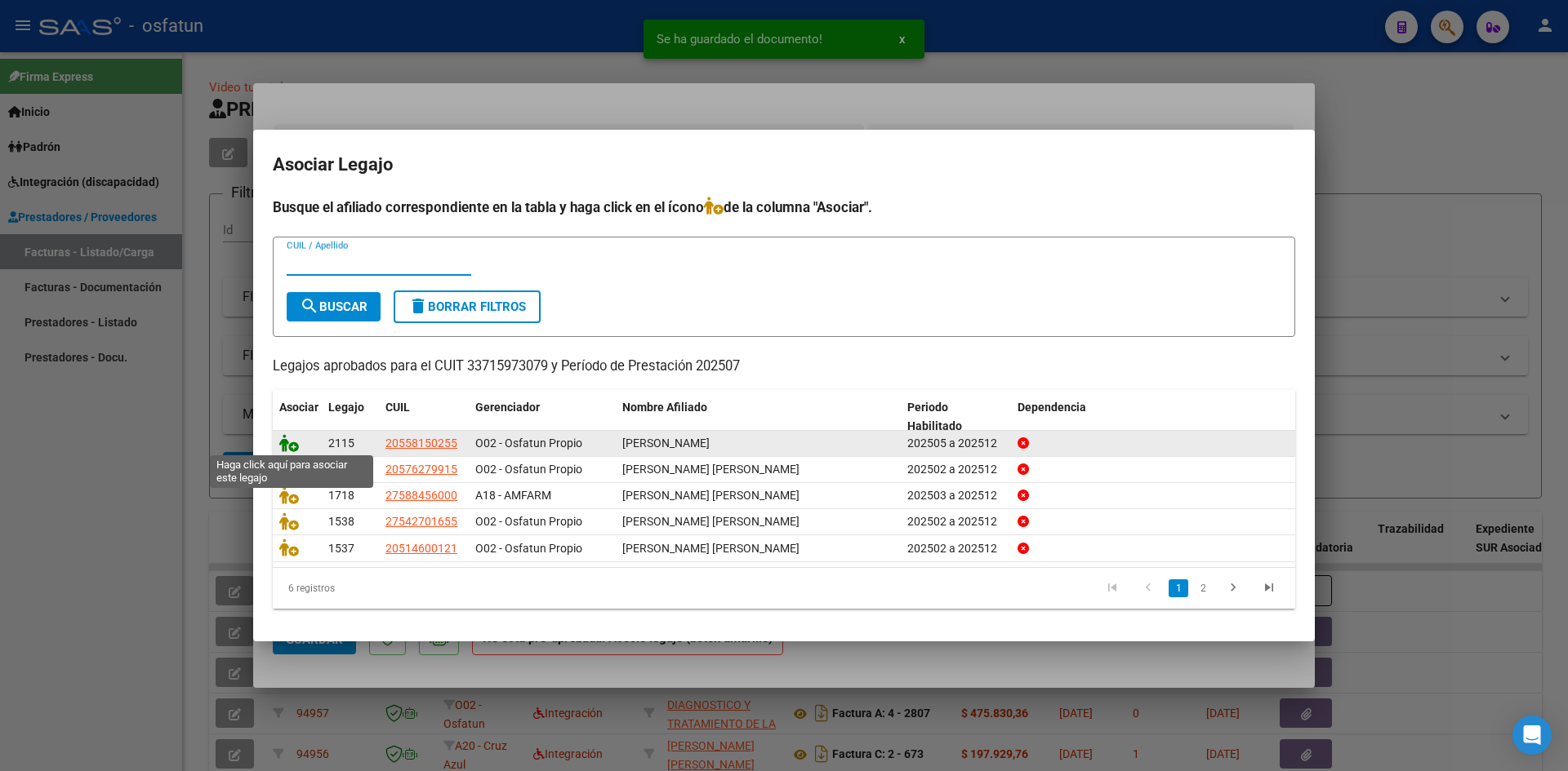
click at [291, 441] on icon at bounding box center [289, 443] width 19 height 18
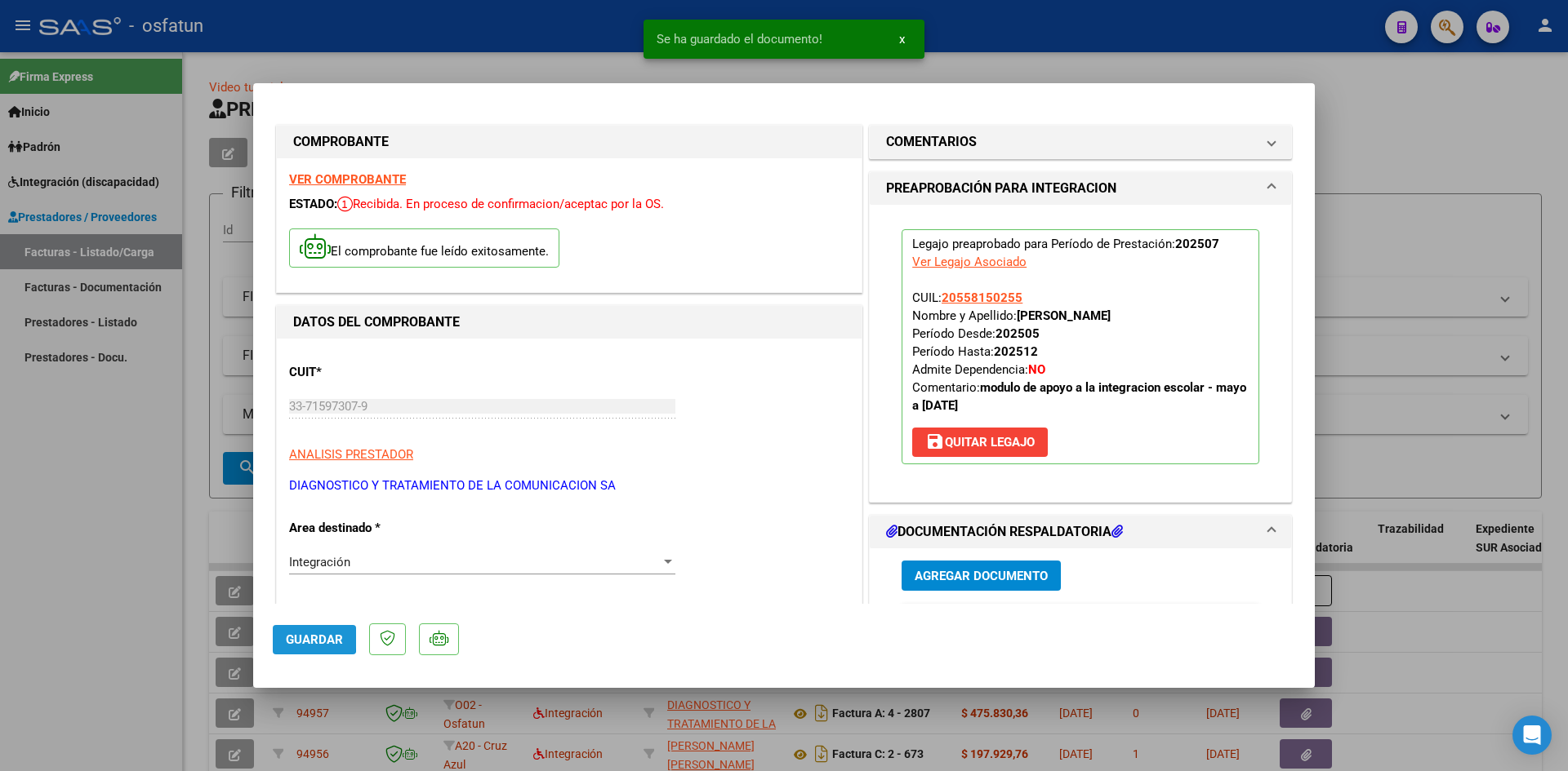
click at [293, 638] on span "Guardar" at bounding box center [314, 640] width 57 height 15
click at [1066, 53] on div at bounding box center [784, 386] width 1568 height 771
type input "$ 0,00"
